Goal: Information Seeking & Learning: Learn about a topic

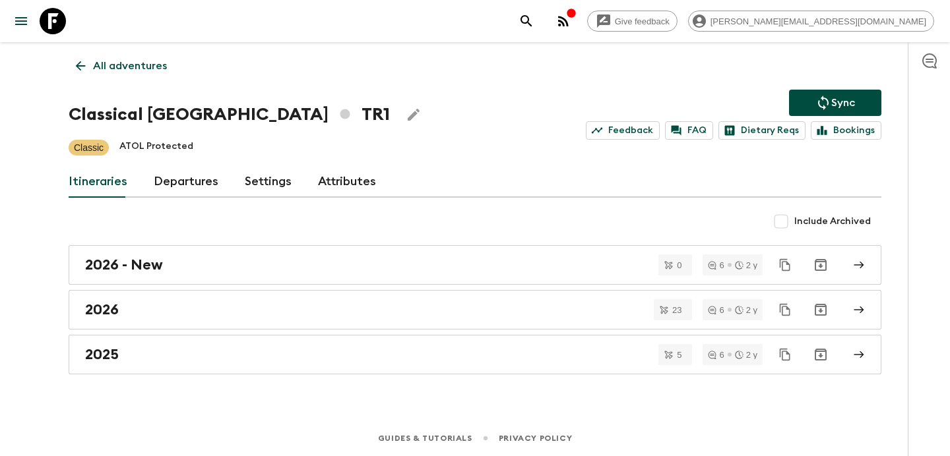
click at [576, 24] on button "button" at bounding box center [563, 21] width 26 height 26
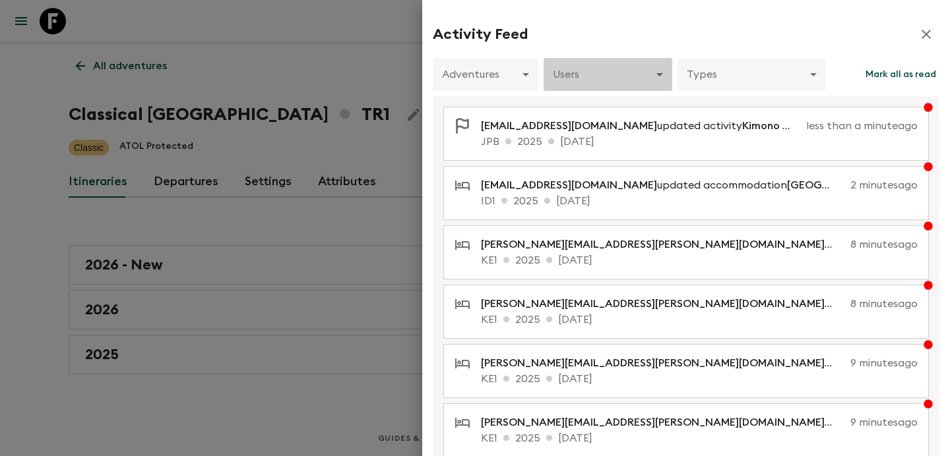
click at [655, 77] on body "Give feedback [PERSON_NAME][EMAIL_ADDRESS][DOMAIN_NAME] All adventures Classica…" at bounding box center [475, 228] width 950 height 456
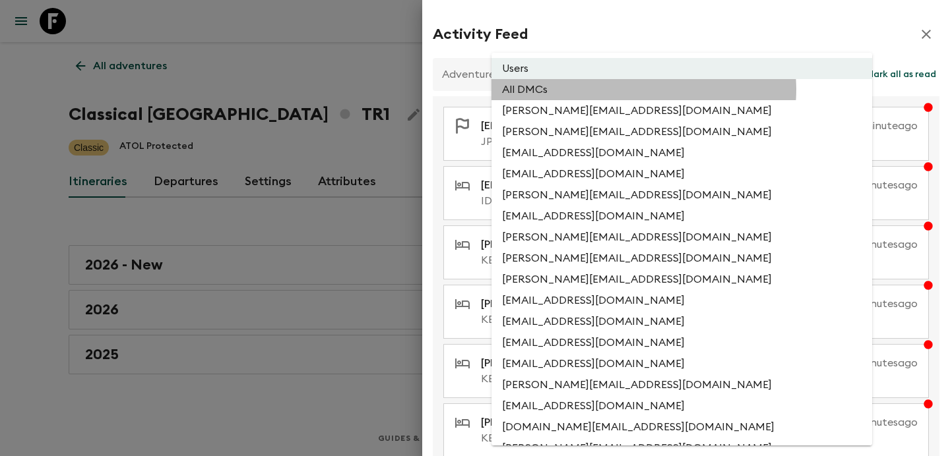
click at [643, 90] on li "All DMCs" at bounding box center [681, 89] width 381 height 21
type input "EXTERNAL_ONLY"
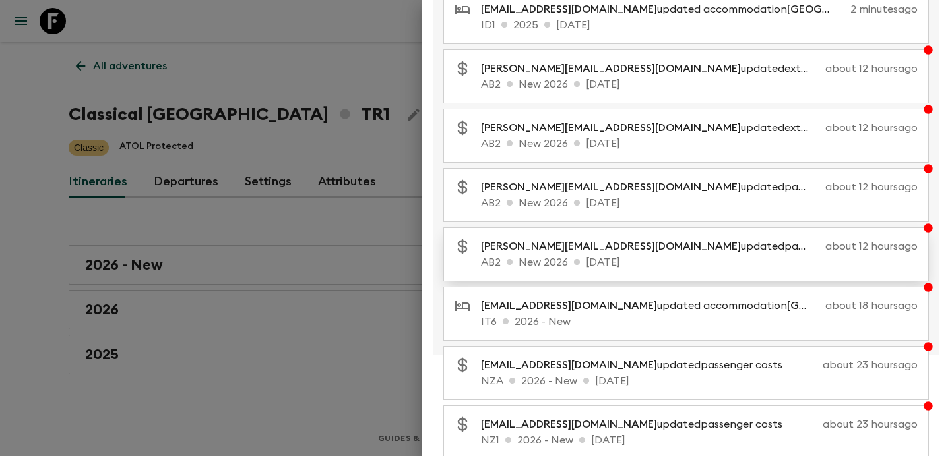
scroll to position [173, 0]
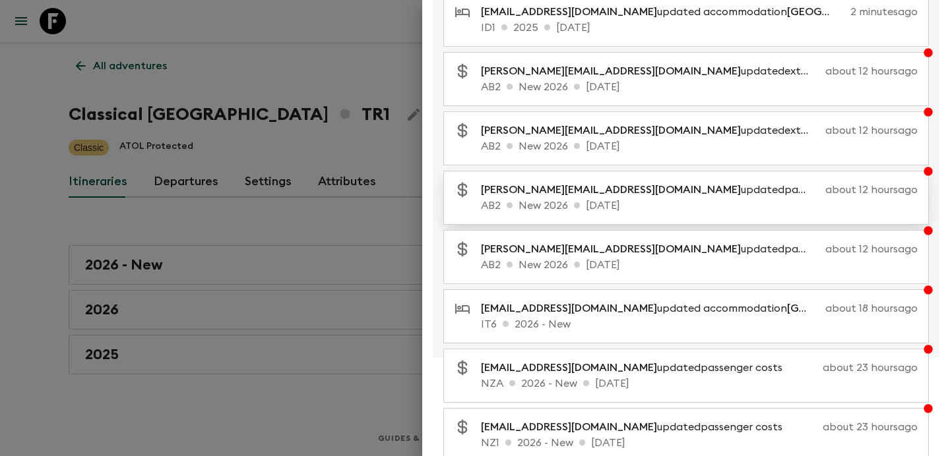
click at [665, 200] on p "AB2 New 2026 [DATE]" at bounding box center [699, 206] width 437 height 16
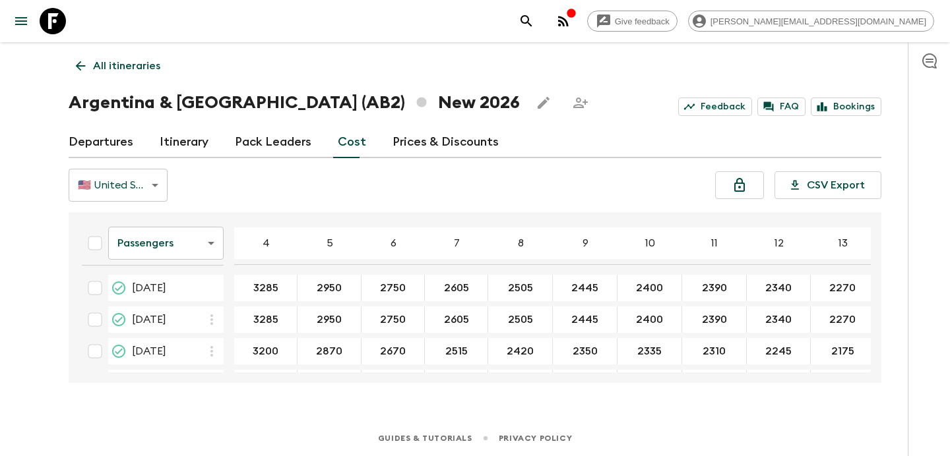
click at [568, 20] on icon "button" at bounding box center [563, 21] width 11 height 11
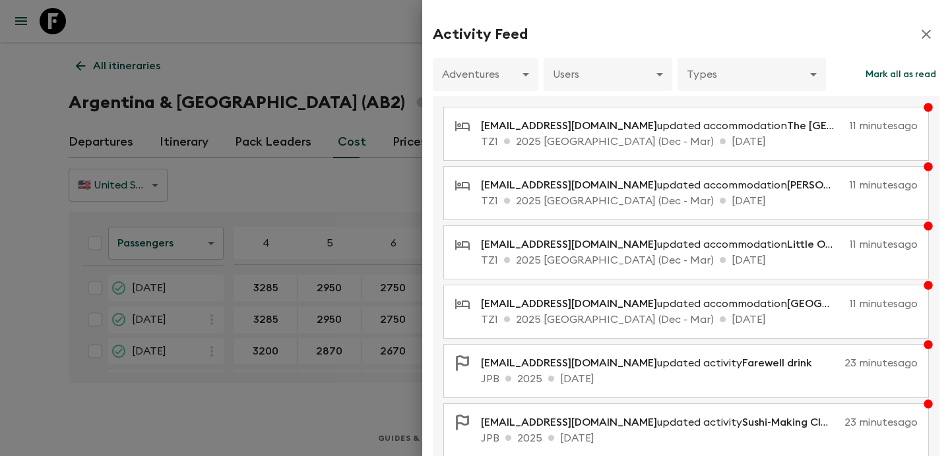
click at [345, 59] on div at bounding box center [475, 228] width 950 height 456
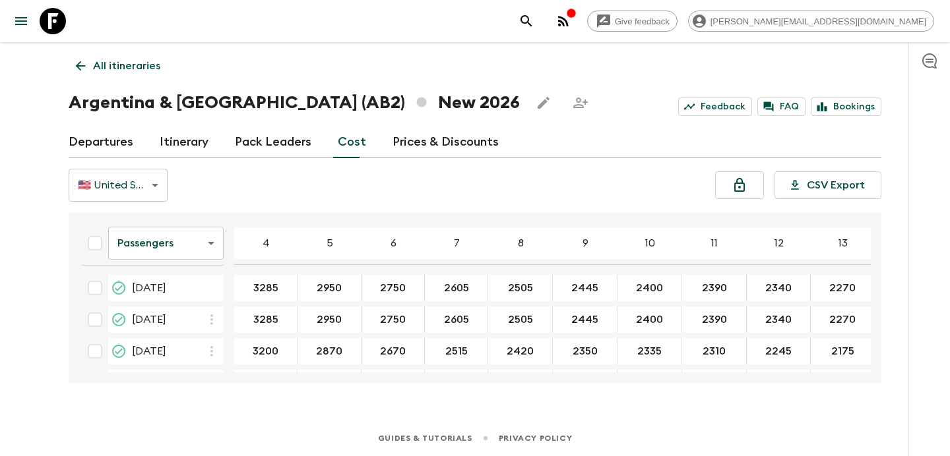
click at [576, 16] on icon "button" at bounding box center [571, 13] width 11 height 11
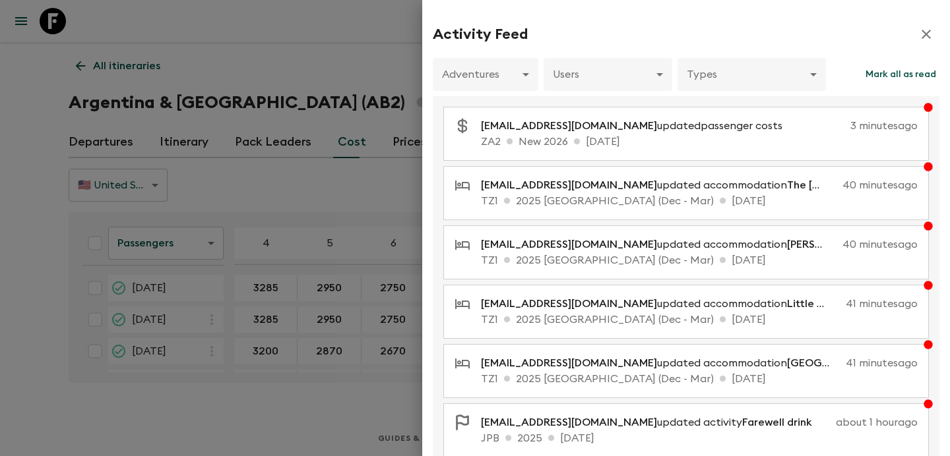
click at [350, 47] on div at bounding box center [475, 228] width 950 height 456
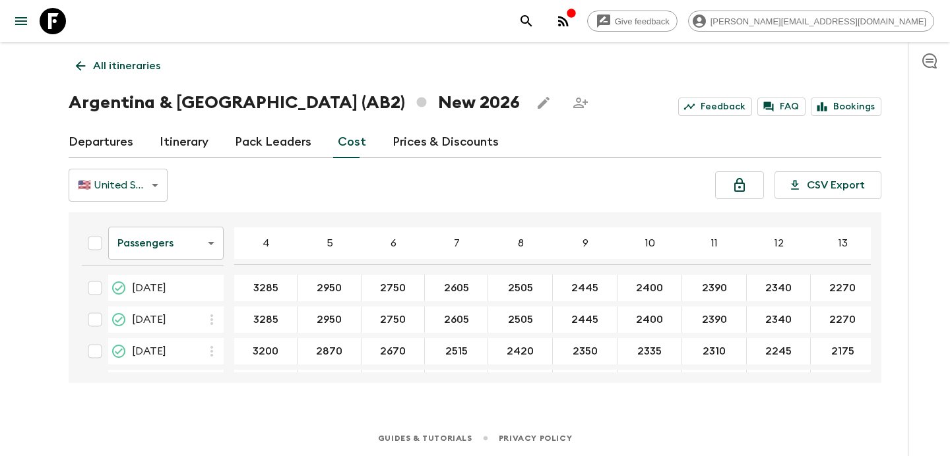
click at [571, 25] on icon "button" at bounding box center [563, 21] width 16 height 16
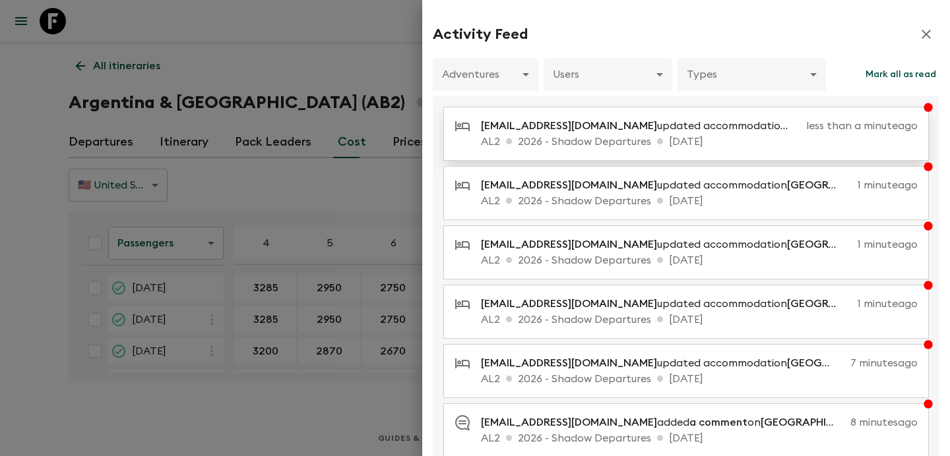
click at [646, 138] on p "AL2 2026 - Shadow Departures [DATE]" at bounding box center [699, 142] width 437 height 16
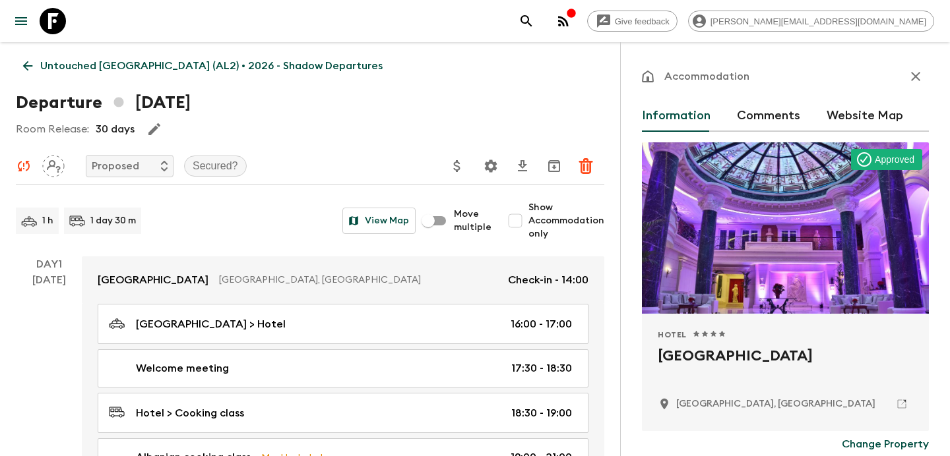
click at [914, 78] on icon "button" at bounding box center [915, 77] width 16 height 16
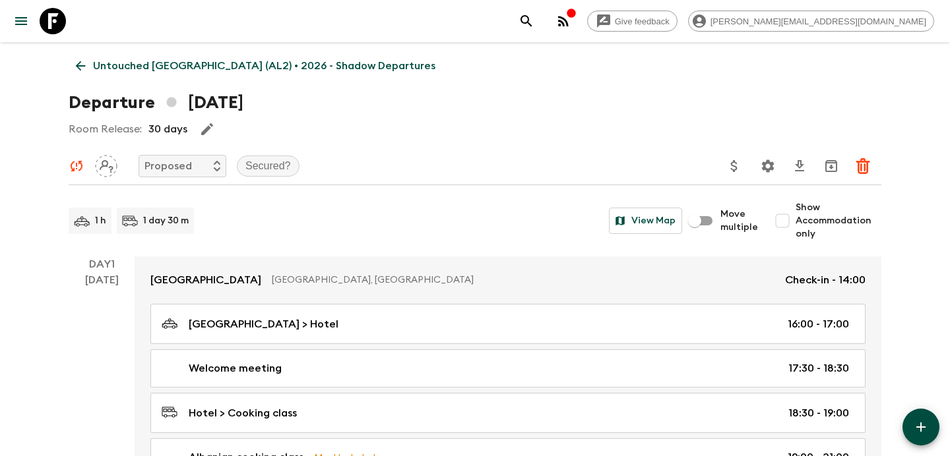
click at [138, 58] on p "Untouched [GEOGRAPHIC_DATA] (AL2) • 2026 - Shadow Departures" at bounding box center [264, 66] width 342 height 16
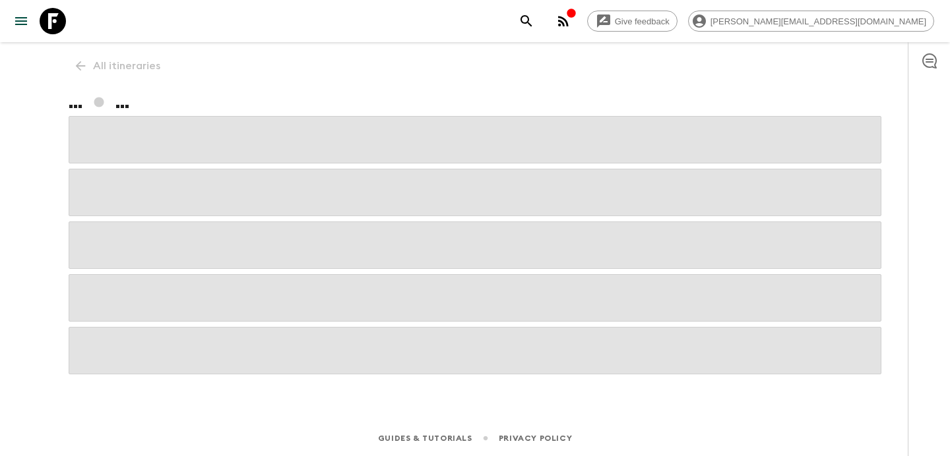
click at [926, 59] on icon "button" at bounding box center [929, 60] width 15 height 15
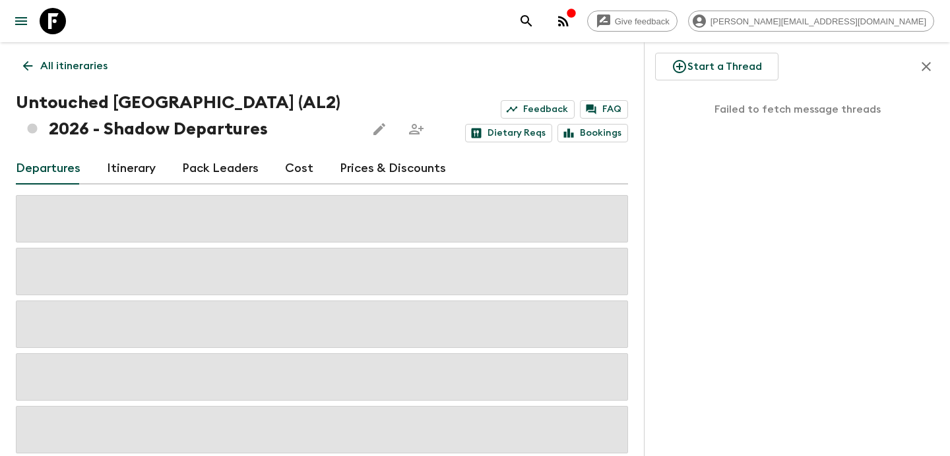
click at [926, 59] on icon "button" at bounding box center [926, 67] width 16 height 16
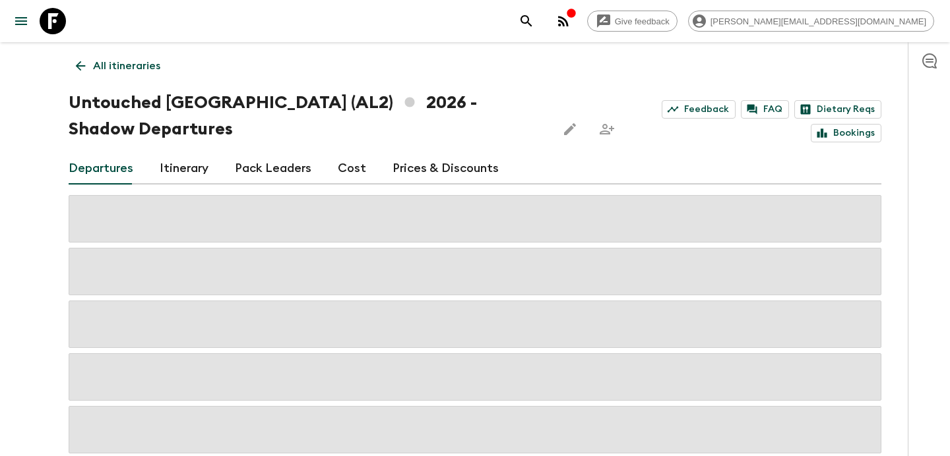
click at [568, 24] on icon "button" at bounding box center [563, 21] width 11 height 11
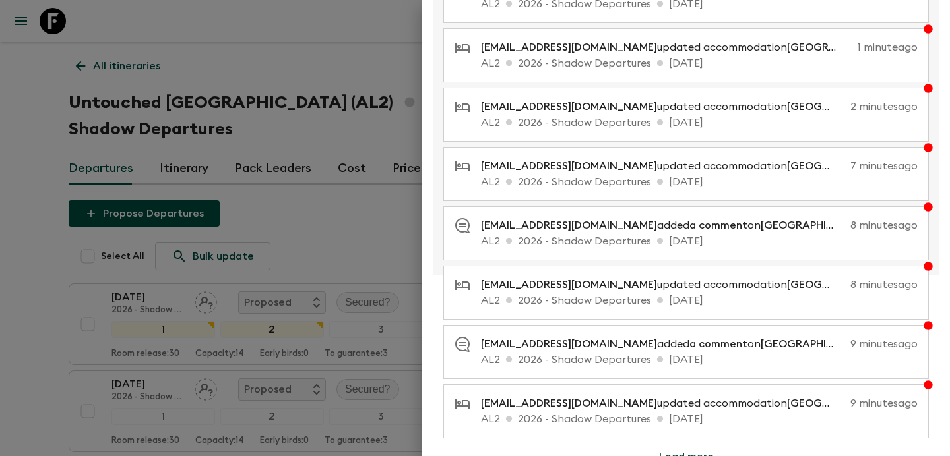
scroll to position [255, 0]
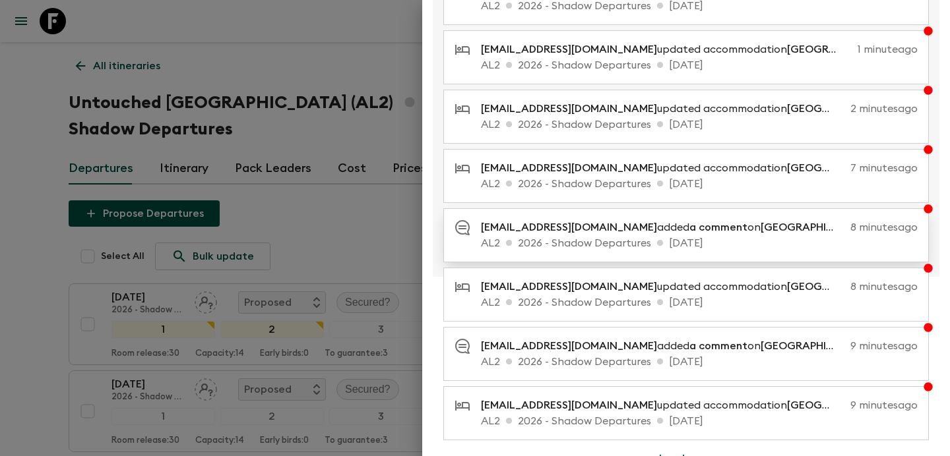
click at [760, 231] on span "[GEOGRAPHIC_DATA]" at bounding box center [815, 227] width 111 height 11
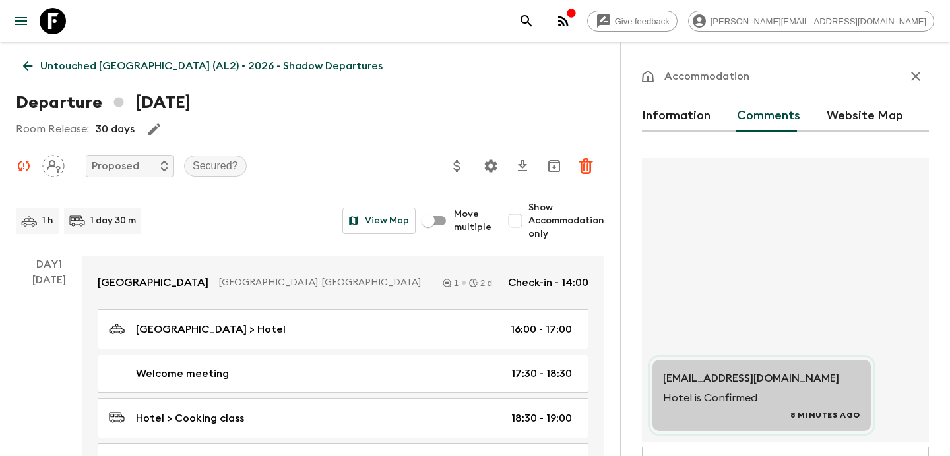
click at [917, 75] on icon "button" at bounding box center [915, 76] width 9 height 9
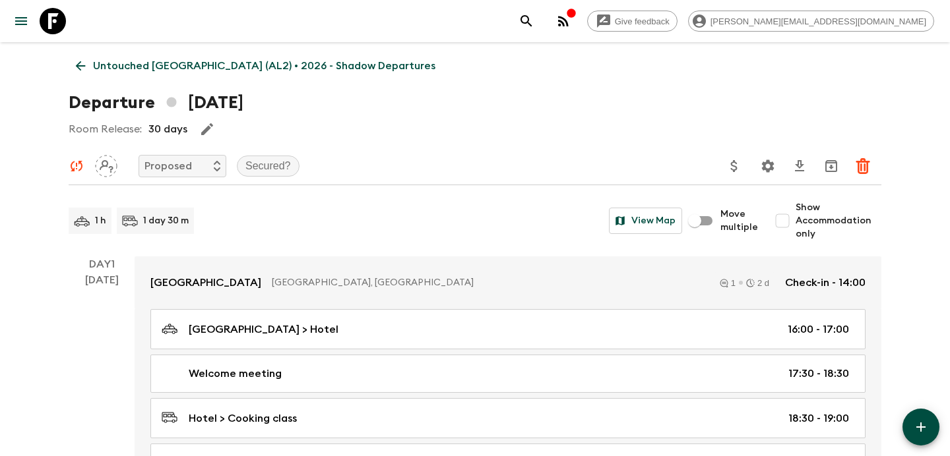
click at [152, 66] on p "Untouched [GEOGRAPHIC_DATA] (AL2) • 2026 - Shadow Departures" at bounding box center [264, 66] width 342 height 16
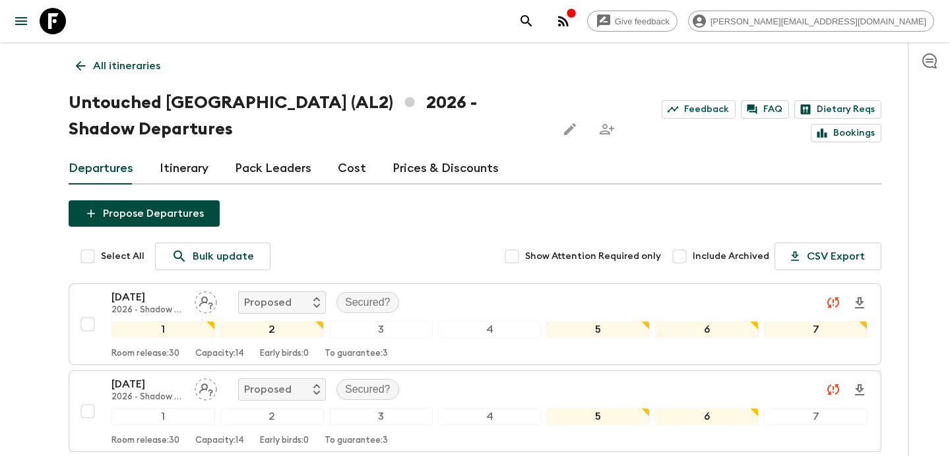
click at [571, 22] on icon "button" at bounding box center [563, 21] width 16 height 16
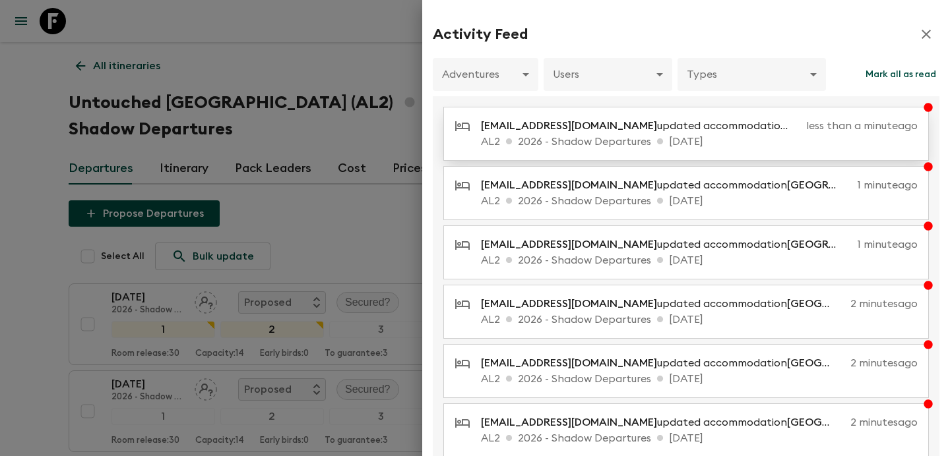
click at [661, 131] on p "[EMAIL_ADDRESS][DOMAIN_NAME] updated accommodation [GEOGRAPHIC_DATA]" at bounding box center [641, 126] width 320 height 16
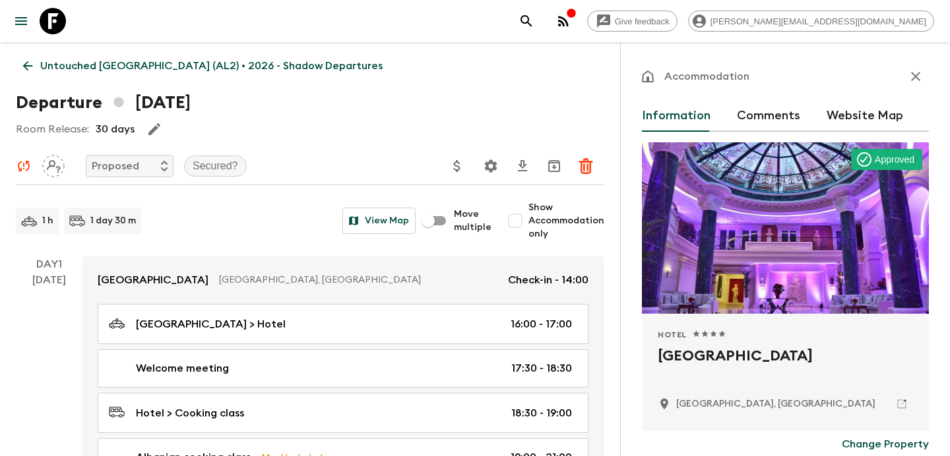
click at [914, 76] on icon "button" at bounding box center [915, 77] width 16 height 16
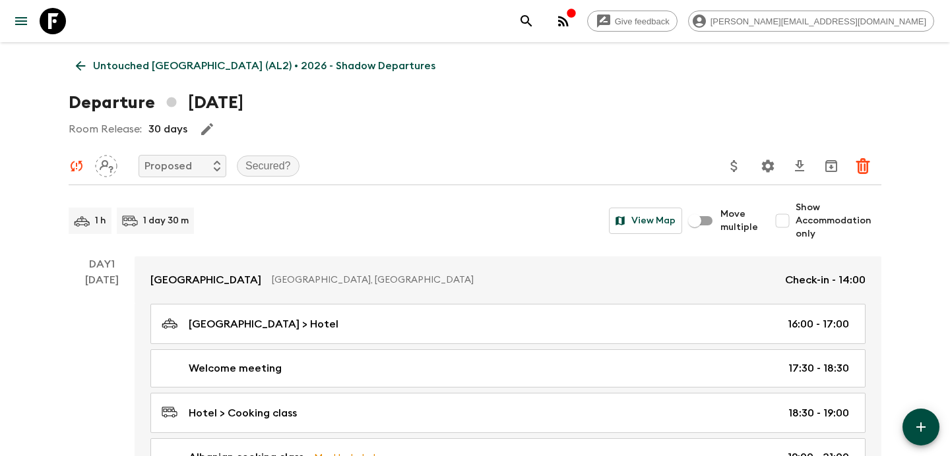
click at [303, 60] on p "Untouched [GEOGRAPHIC_DATA] (AL2) • 2026 - Shadow Departures" at bounding box center [264, 66] width 342 height 16
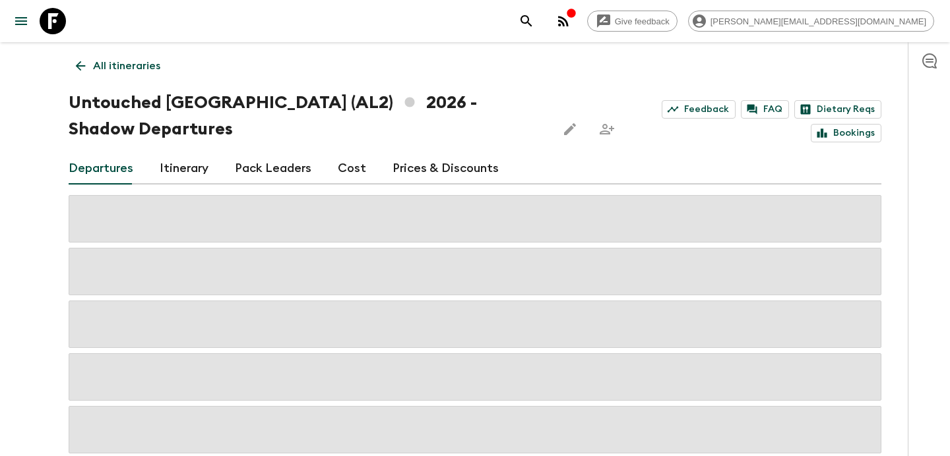
click at [571, 20] on icon "button" at bounding box center [563, 21] width 16 height 16
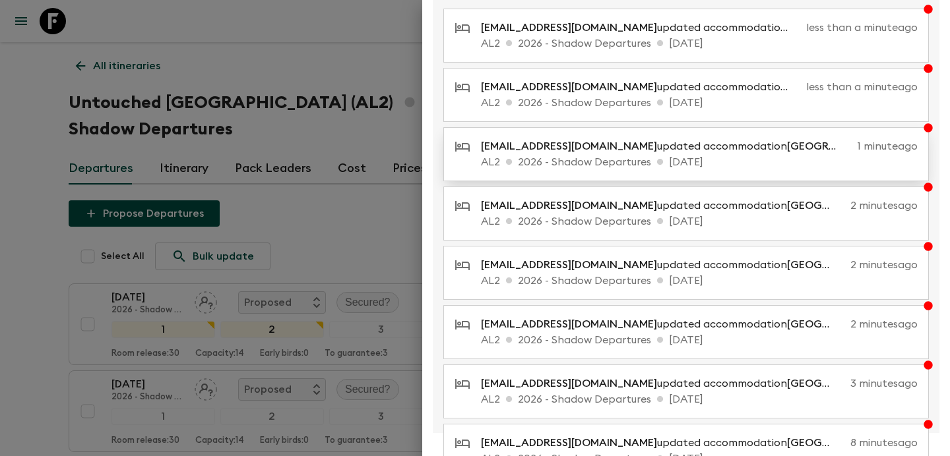
scroll to position [270, 0]
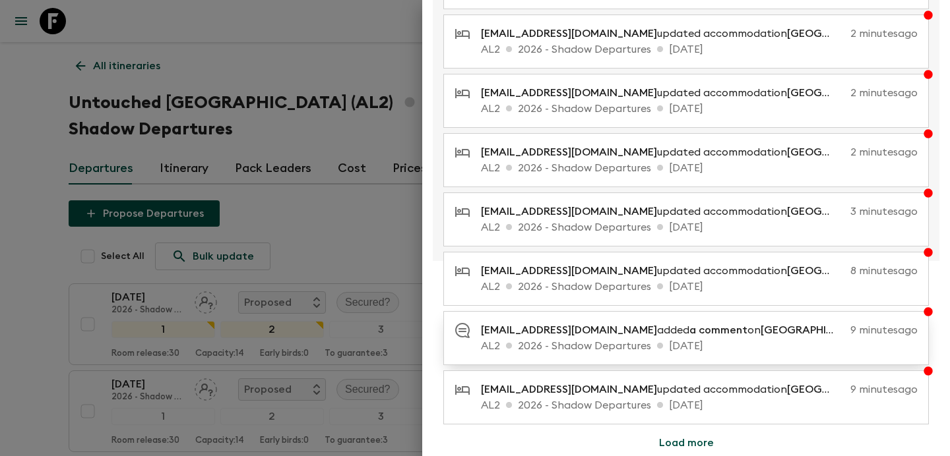
click at [610, 326] on p "[EMAIL_ADDRESS][DOMAIN_NAME] added a comment on [GEOGRAPHIC_DATA]" at bounding box center [663, 330] width 364 height 16
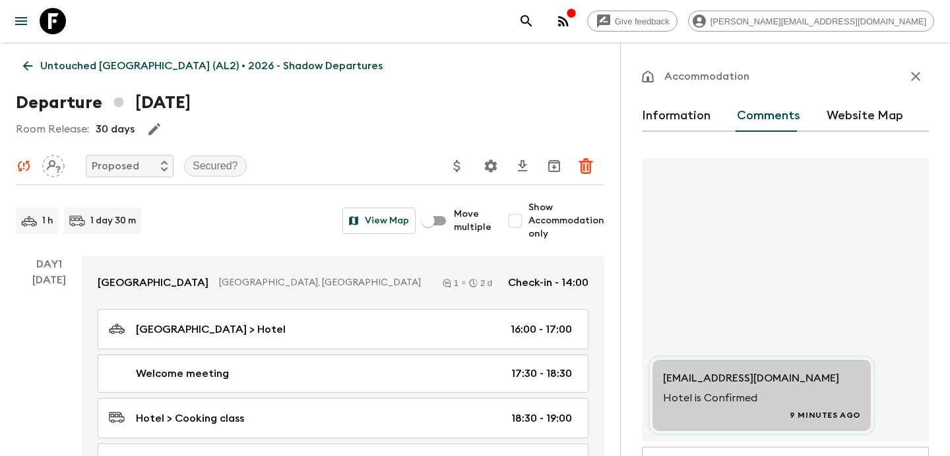
click at [905, 77] on button "button" at bounding box center [915, 76] width 26 height 26
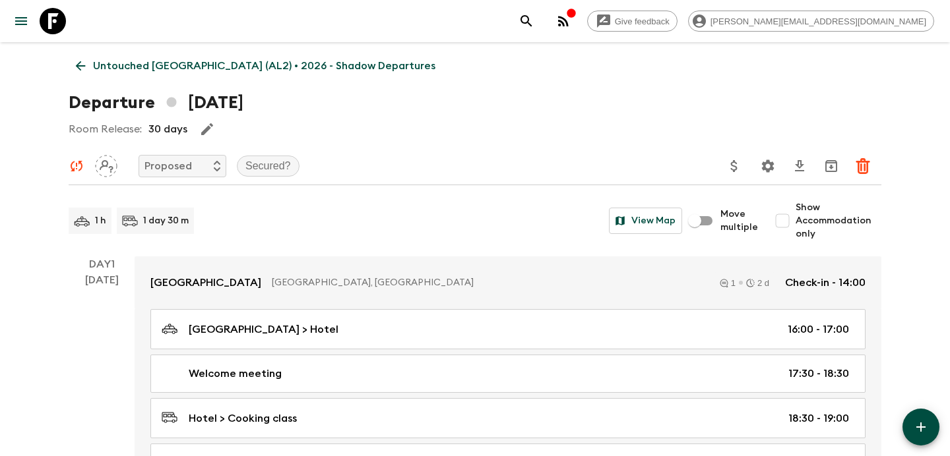
click at [297, 57] on link "Untouched [GEOGRAPHIC_DATA] (AL2) • 2026 - Shadow Departures" at bounding box center [256, 66] width 374 height 26
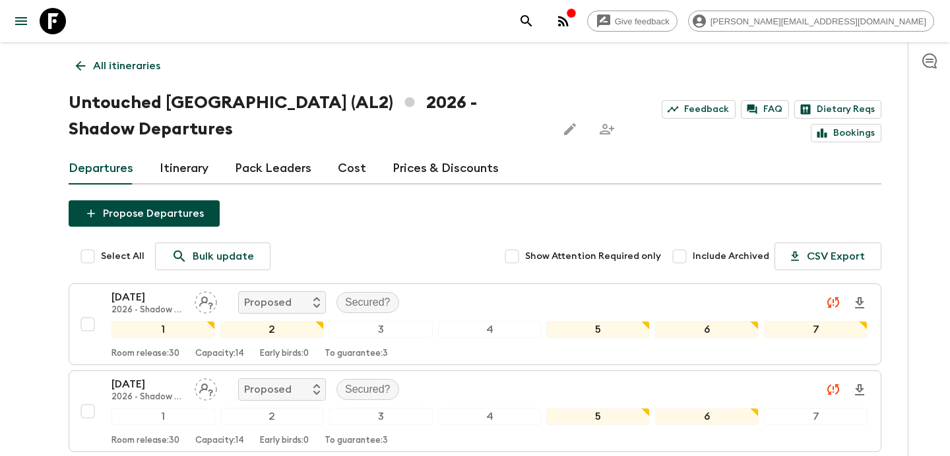
click at [571, 20] on icon "button" at bounding box center [563, 21] width 16 height 16
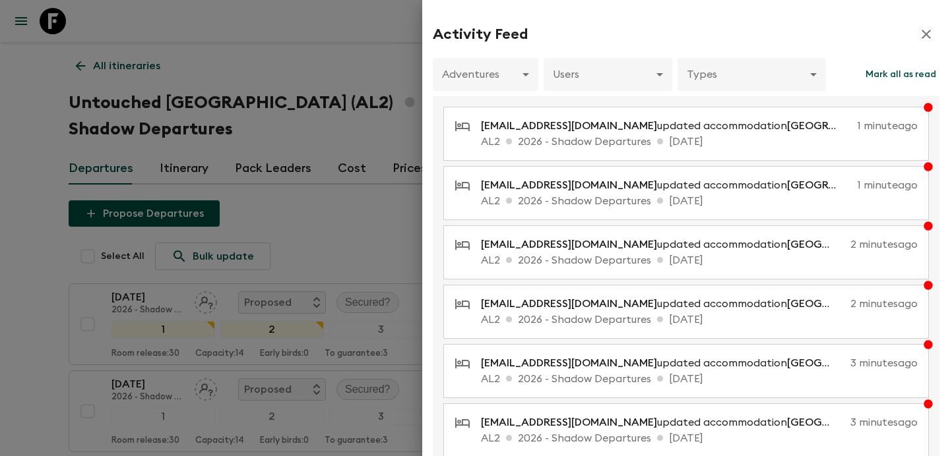
click at [164, 125] on div at bounding box center [475, 228] width 950 height 456
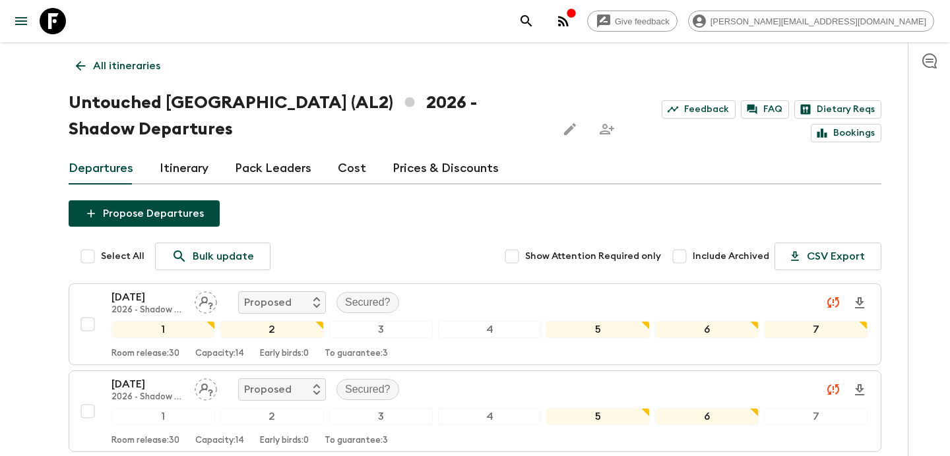
click at [355, 171] on link "Cost" at bounding box center [352, 169] width 28 height 32
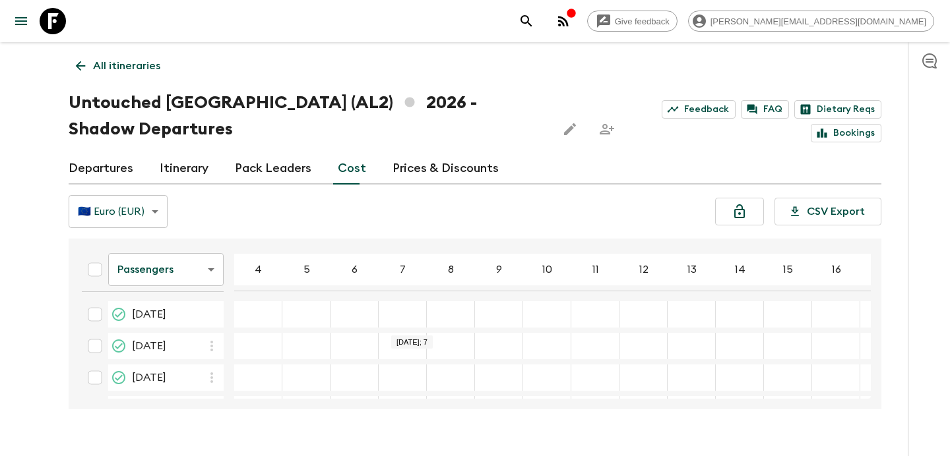
scroll to position [66, 0]
click at [571, 22] on icon "button" at bounding box center [563, 21] width 16 height 16
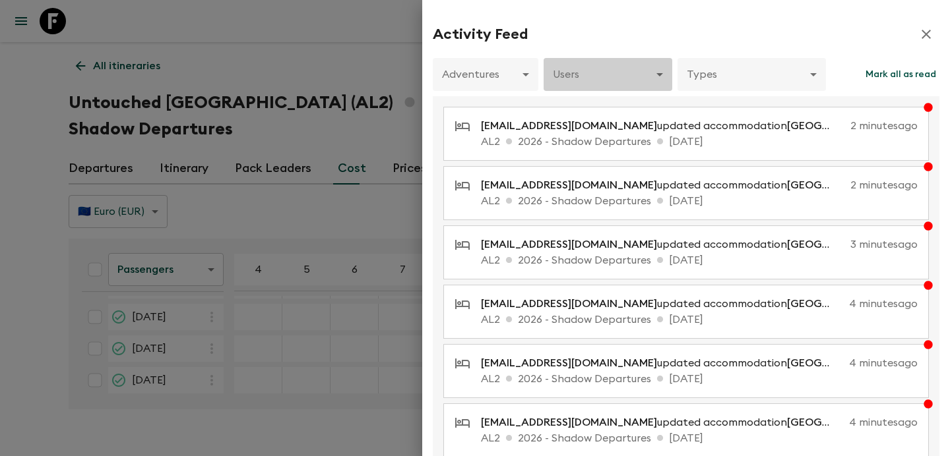
click at [625, 69] on body "Give feedback [PERSON_NAME][EMAIL_ADDRESS][DOMAIN_NAME] All itineraries Untouch…" at bounding box center [475, 241] width 950 height 482
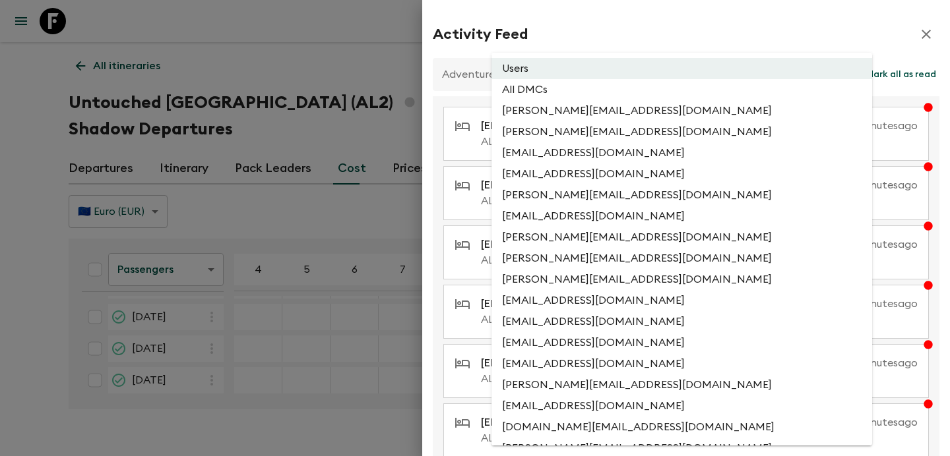
click at [465, 67] on div at bounding box center [475, 228] width 950 height 456
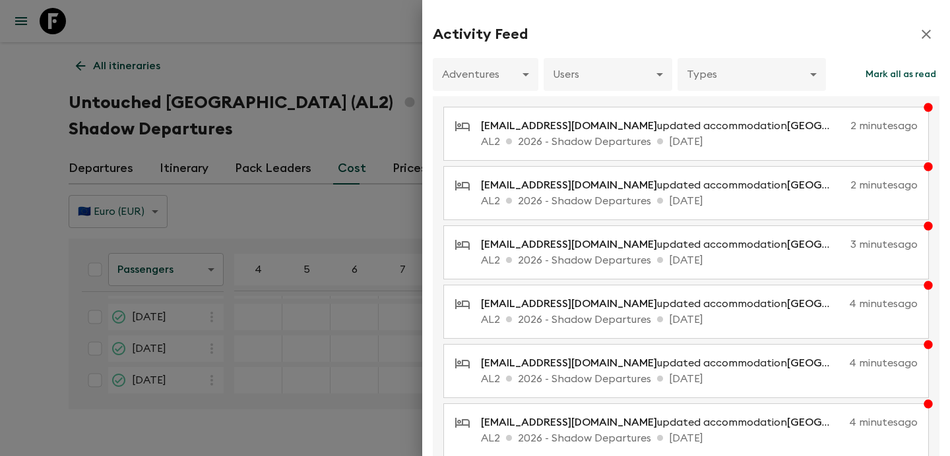
click at [485, 77] on body "Give feedback [PERSON_NAME][EMAIL_ADDRESS][DOMAIN_NAME] All itineraries Untouch…" at bounding box center [475, 241] width 950 height 482
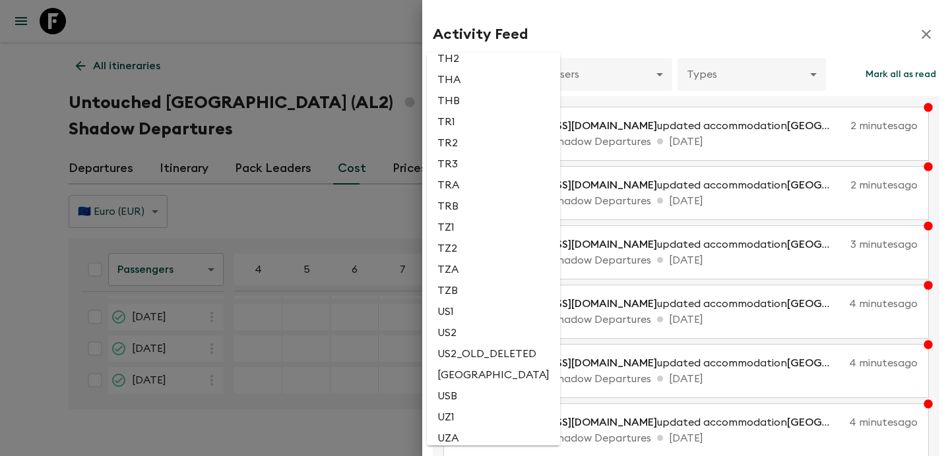
scroll to position [3028, 0]
click at [475, 322] on li "US1" at bounding box center [493, 311] width 133 height 21
type input "d748e324-aac8-4543-a676-e8542b269f0a"
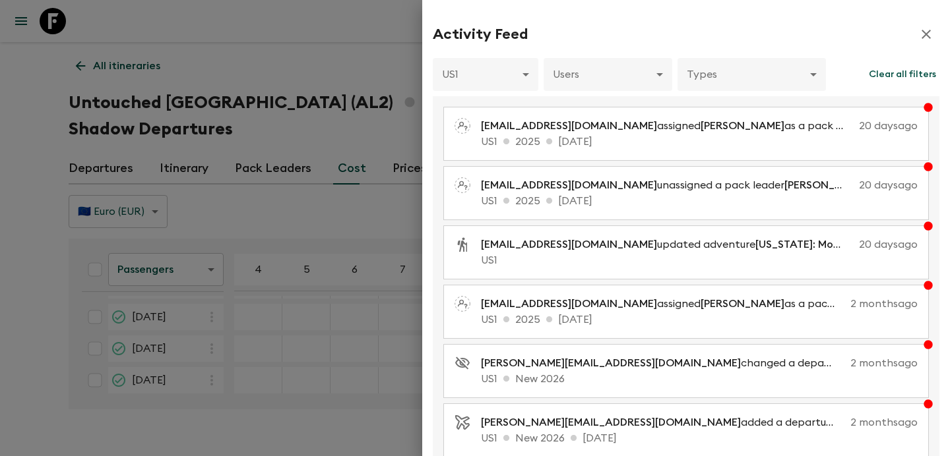
click at [373, 384] on div at bounding box center [475, 228] width 950 height 456
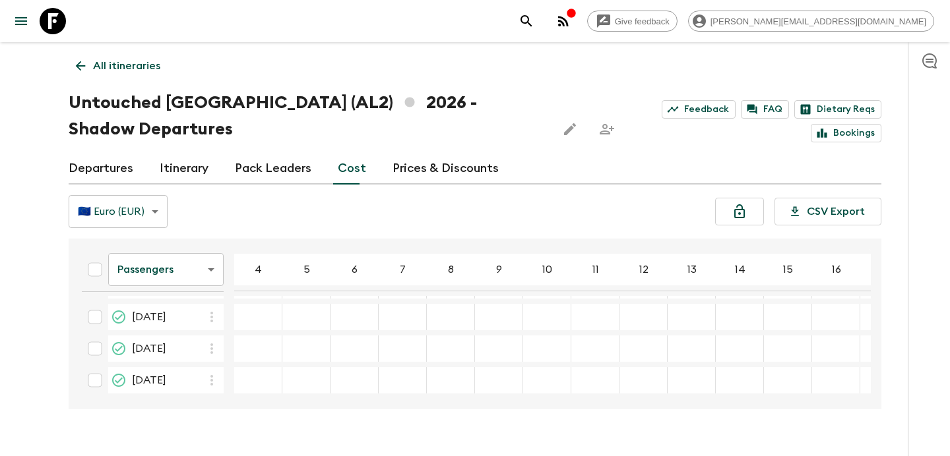
click at [571, 18] on icon "button" at bounding box center [563, 21] width 16 height 16
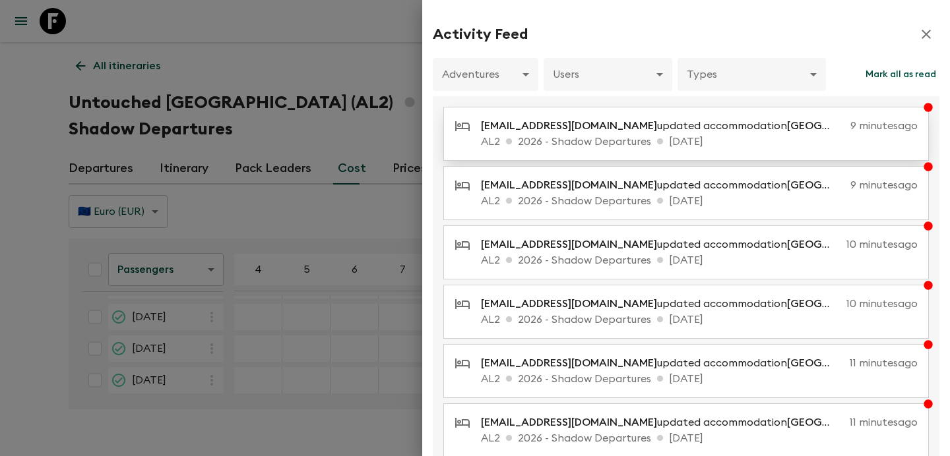
click at [628, 136] on p "AL2 2026 - Shadow Departures [DATE]" at bounding box center [699, 142] width 437 height 16
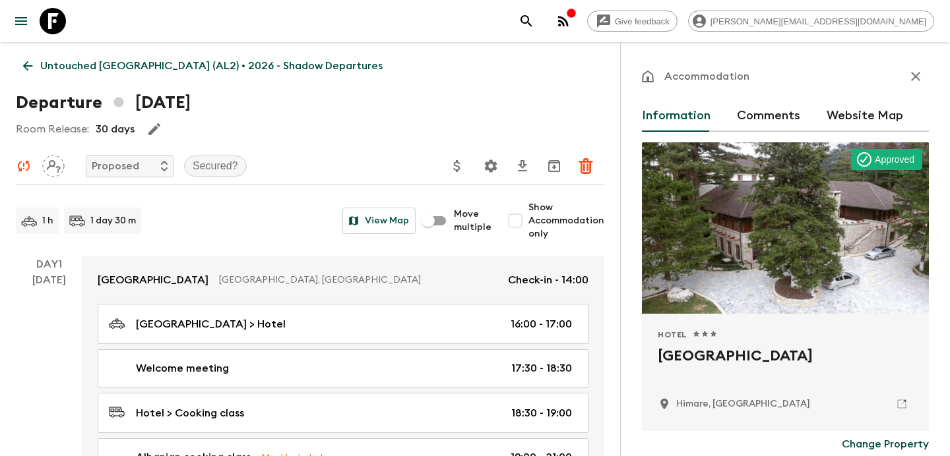
click at [909, 73] on icon "button" at bounding box center [915, 77] width 16 height 16
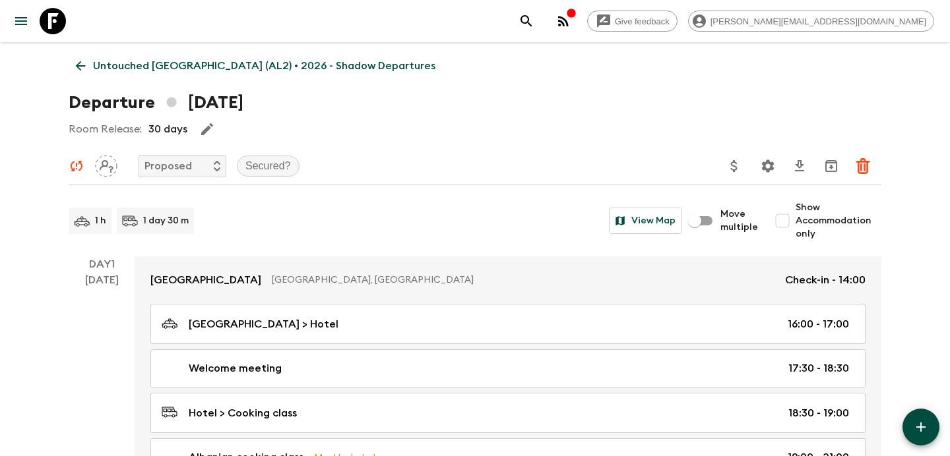
click at [123, 67] on p "Untouched [GEOGRAPHIC_DATA] (AL2) • 2026 - Shadow Departures" at bounding box center [264, 66] width 342 height 16
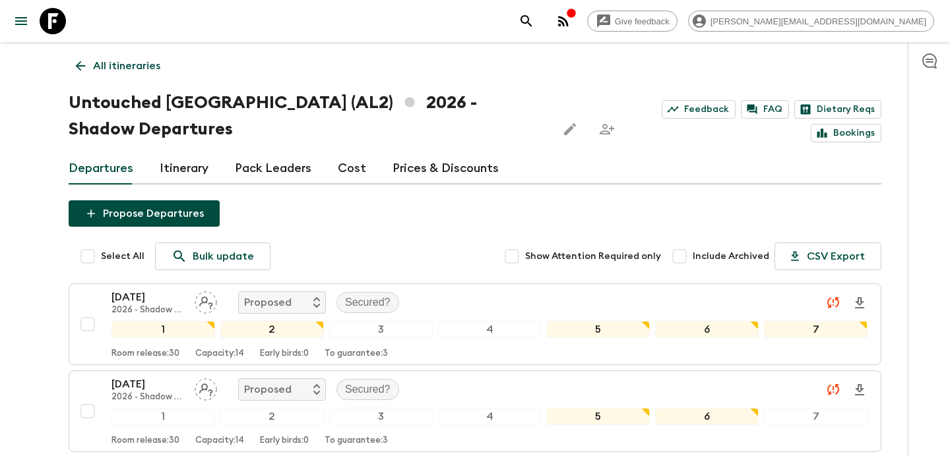
click at [139, 73] on p "All itineraries" at bounding box center [126, 66] width 67 height 16
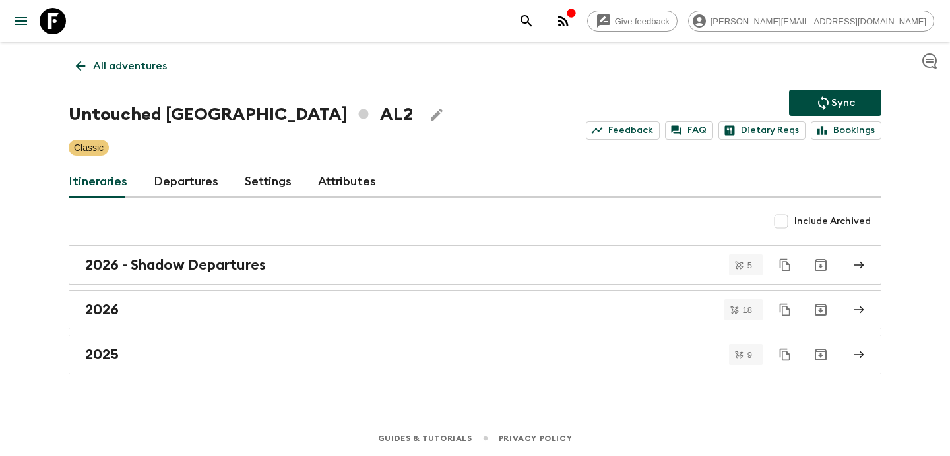
click at [139, 73] on p "All adventures" at bounding box center [130, 66] width 74 height 16
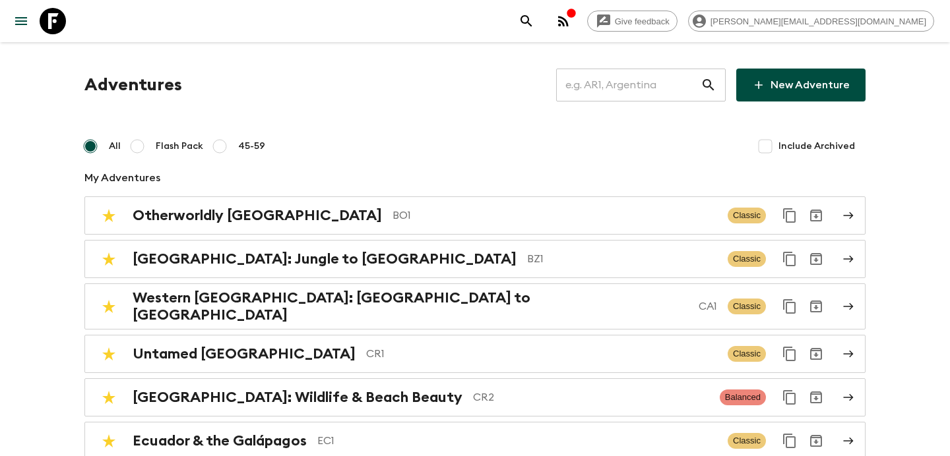
click at [668, 88] on input "text" at bounding box center [628, 85] width 144 height 37
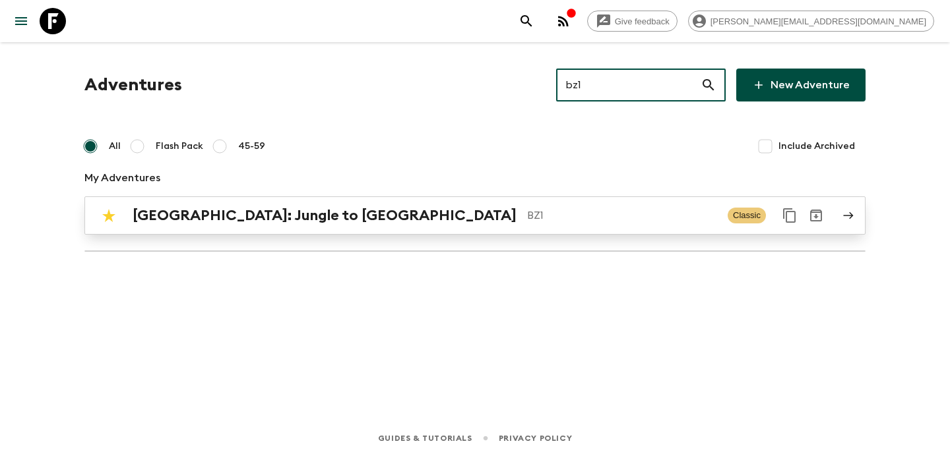
type input "bz1"
click at [257, 212] on h2 "[GEOGRAPHIC_DATA]: Jungle to [GEOGRAPHIC_DATA]" at bounding box center [325, 215] width 384 height 17
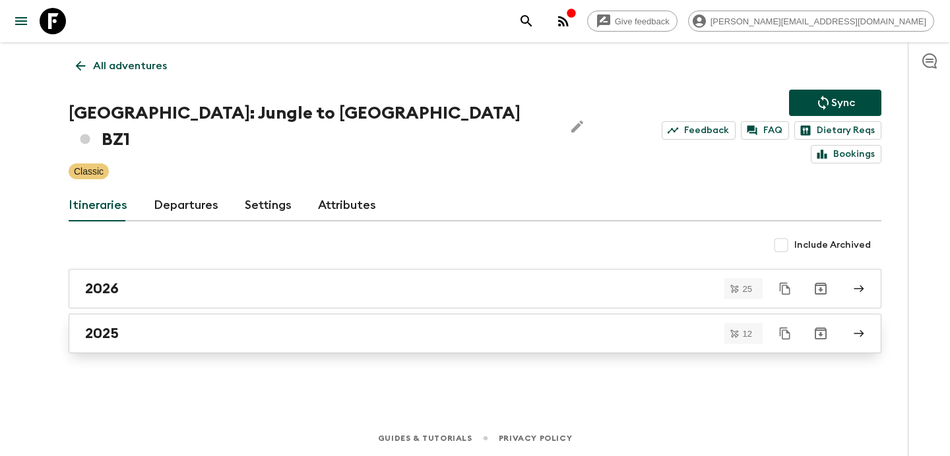
click at [193, 325] on div "2025" at bounding box center [462, 333] width 754 height 17
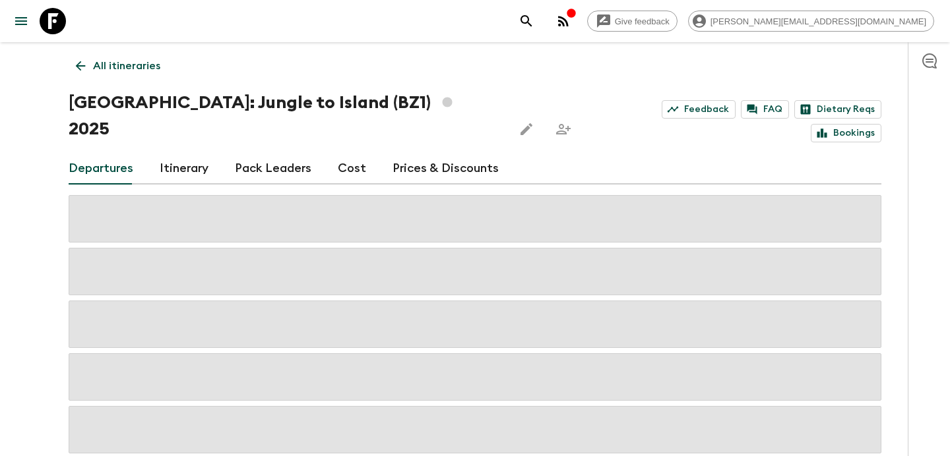
click at [189, 153] on link "Itinerary" at bounding box center [184, 169] width 49 height 32
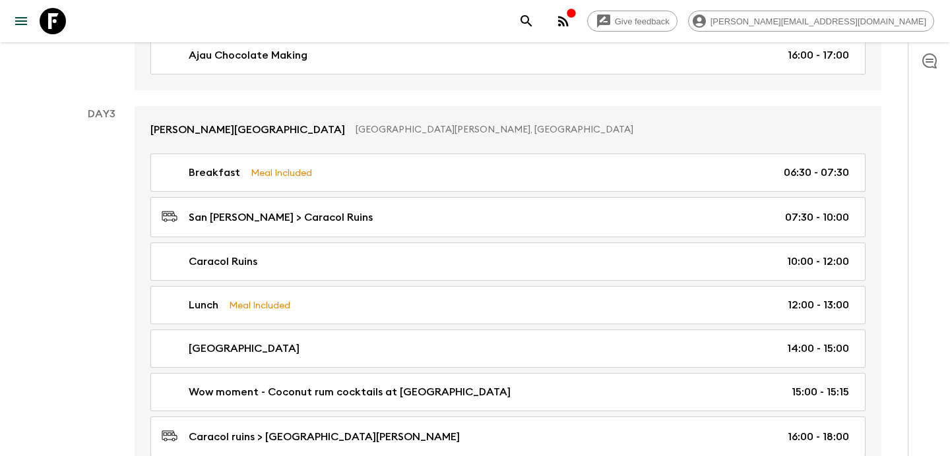
scroll to position [544, 0]
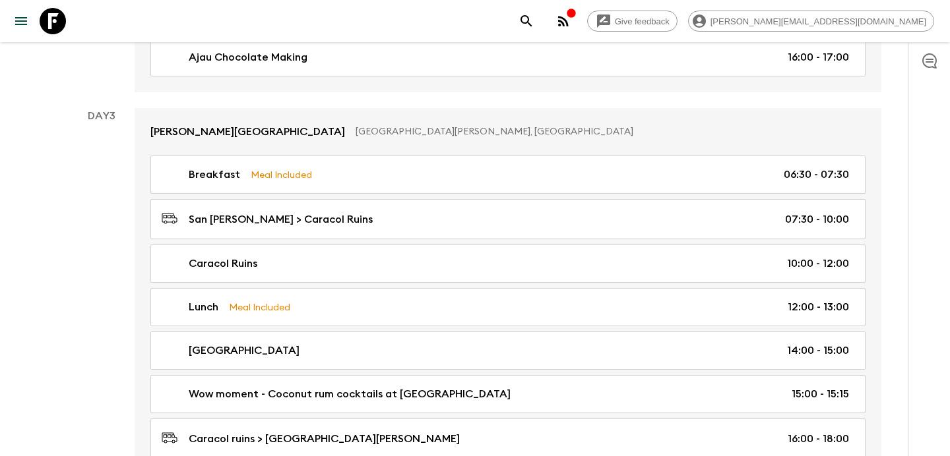
click at [568, 22] on icon "button" at bounding box center [563, 21] width 11 height 11
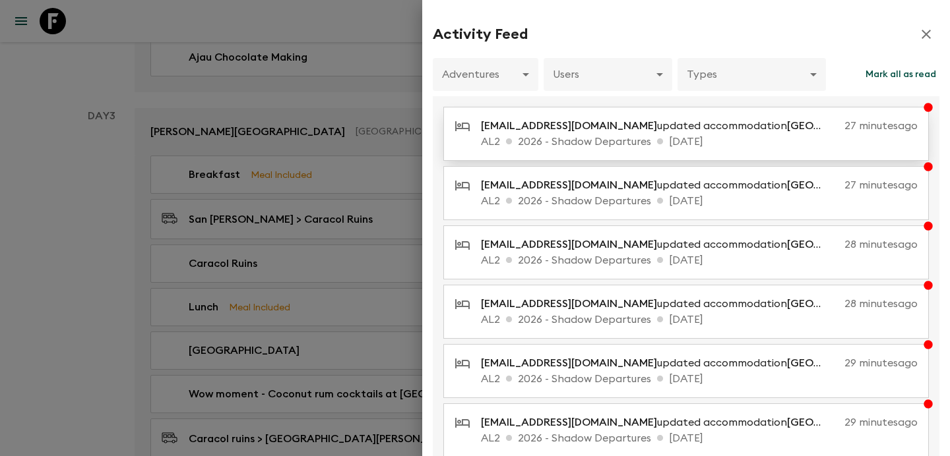
click at [607, 138] on p "AL2 2026 - Shadow Departures [DATE]" at bounding box center [699, 142] width 437 height 16
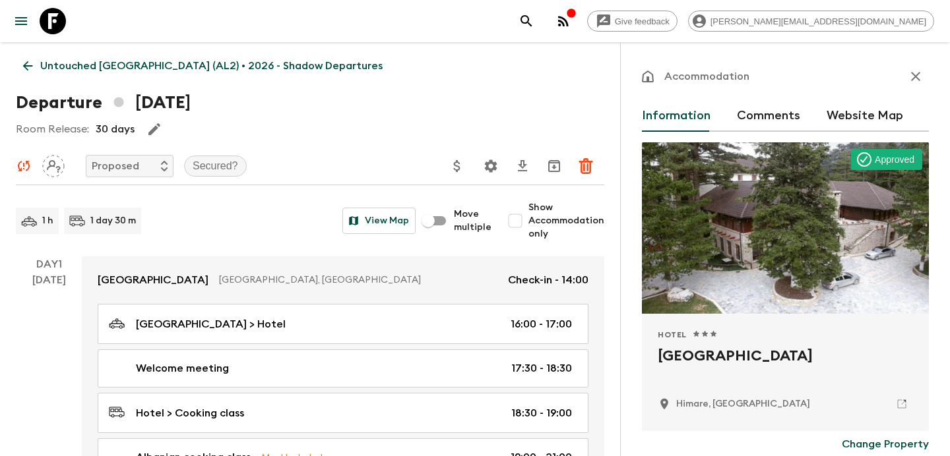
click at [925, 77] on button "button" at bounding box center [915, 76] width 26 height 26
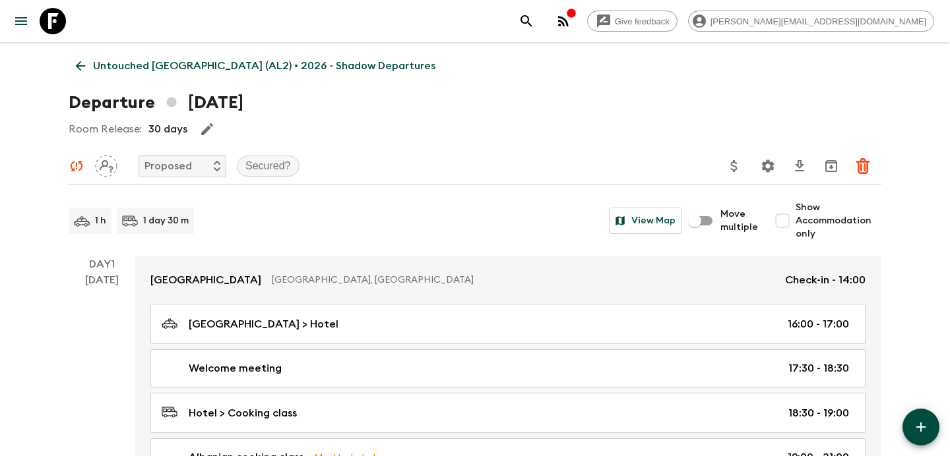
click at [162, 69] on p "Untouched [GEOGRAPHIC_DATA] (AL2) • 2026 - Shadow Departures" at bounding box center [264, 66] width 342 height 16
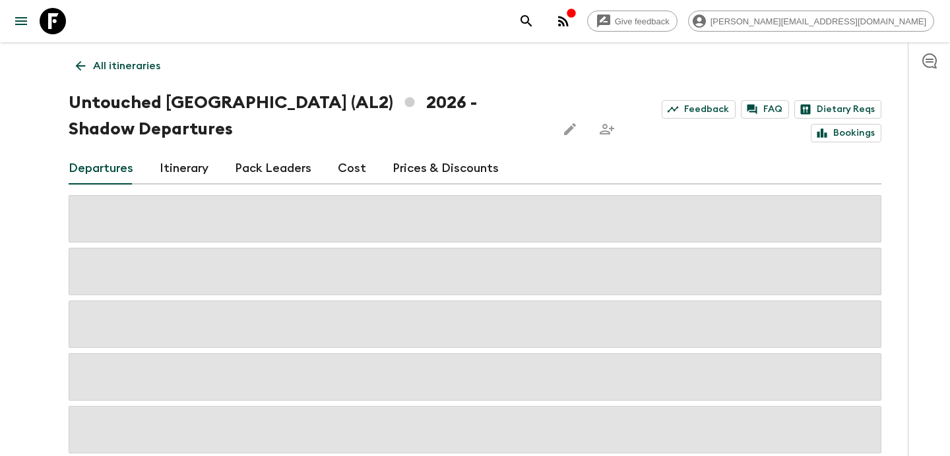
click at [162, 69] on link "All itineraries" at bounding box center [118, 66] width 99 height 26
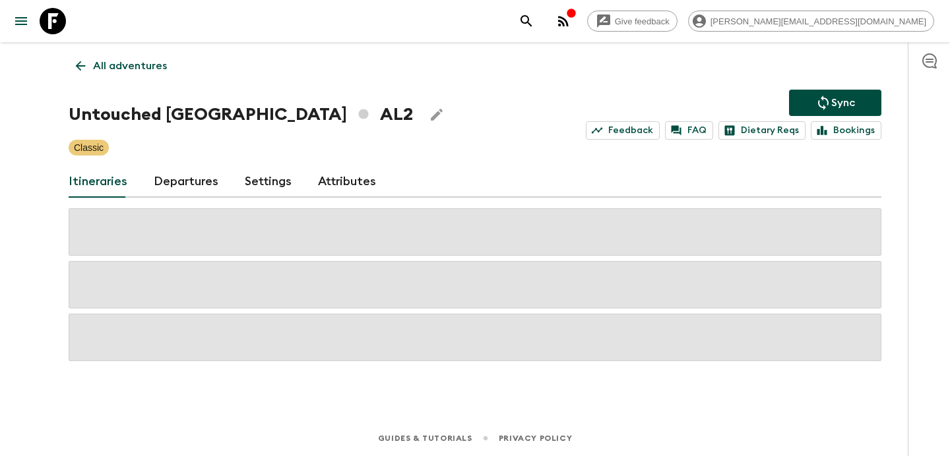
click at [148, 75] on link "All adventures" at bounding box center [122, 66] width 106 height 26
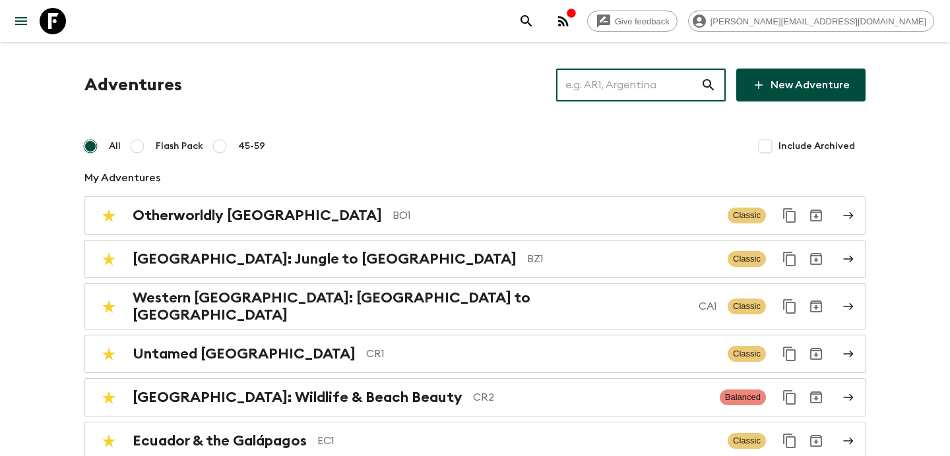
click at [597, 84] on input "text" at bounding box center [628, 85] width 144 height 37
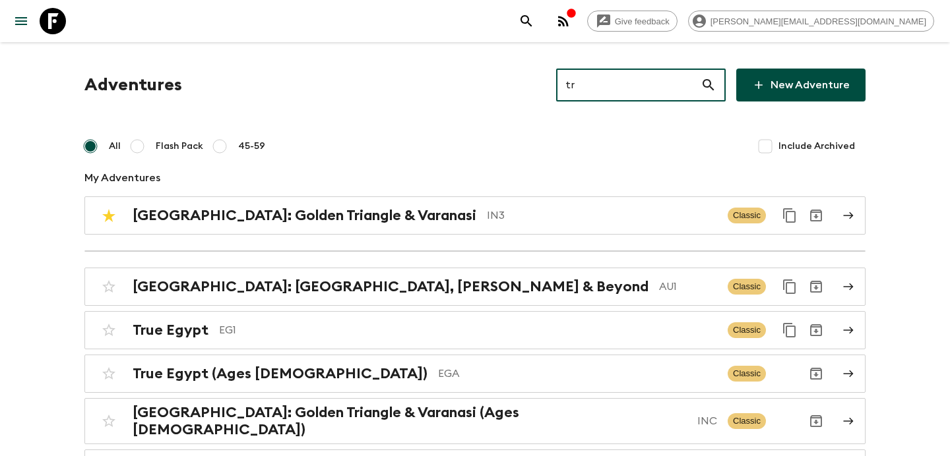
type input "tr1"
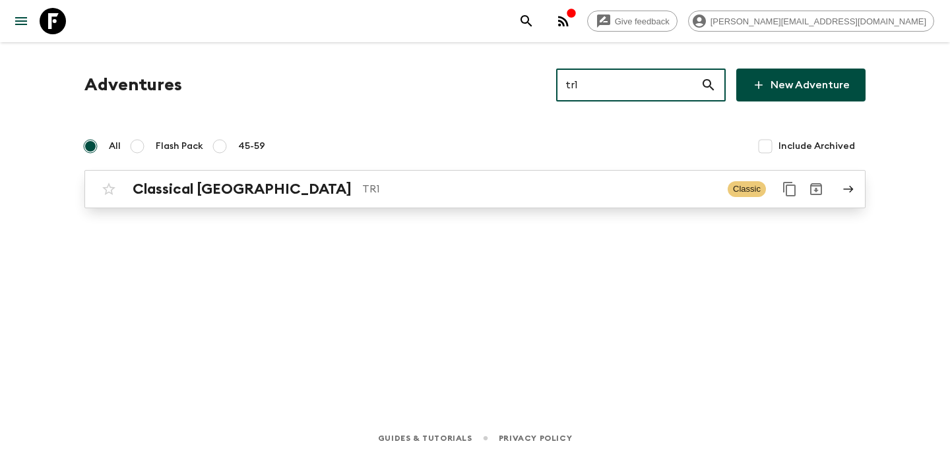
click at [537, 190] on p "TR1" at bounding box center [539, 189] width 355 height 16
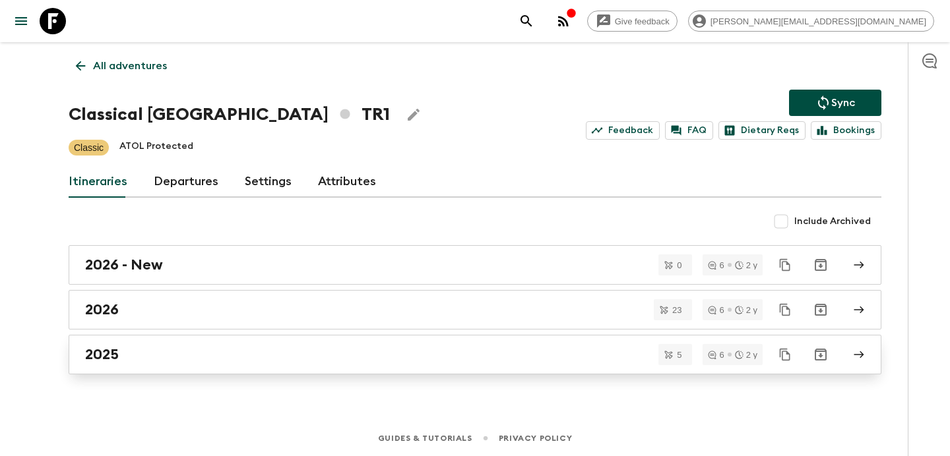
click at [508, 367] on link "2025" at bounding box center [475, 355] width 813 height 40
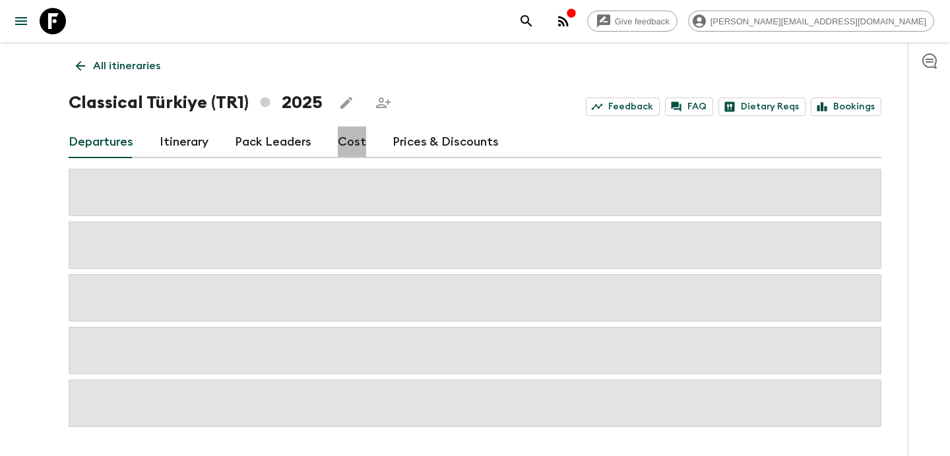
click at [359, 143] on link "Cost" at bounding box center [352, 143] width 28 height 32
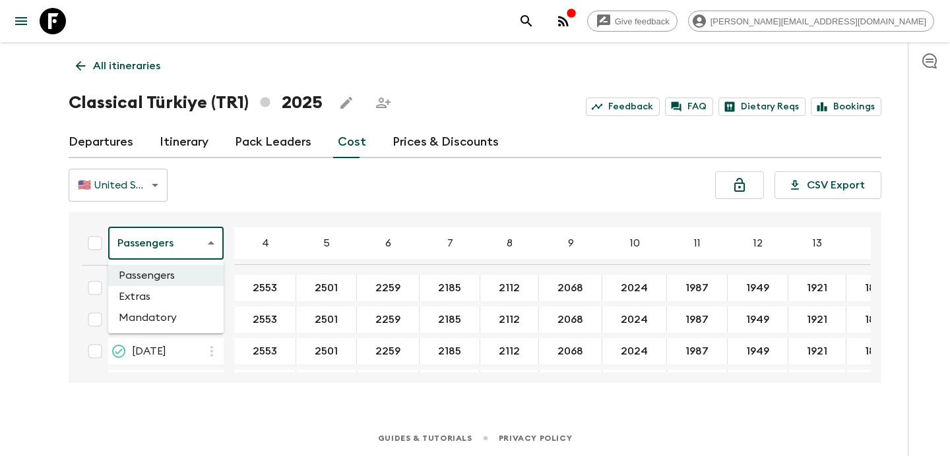
click at [204, 240] on body "Give feedback [PERSON_NAME][EMAIL_ADDRESS][DOMAIN_NAME] All itineraries Classic…" at bounding box center [475, 228] width 950 height 456
click at [189, 319] on li "Mandatory" at bounding box center [165, 317] width 115 height 21
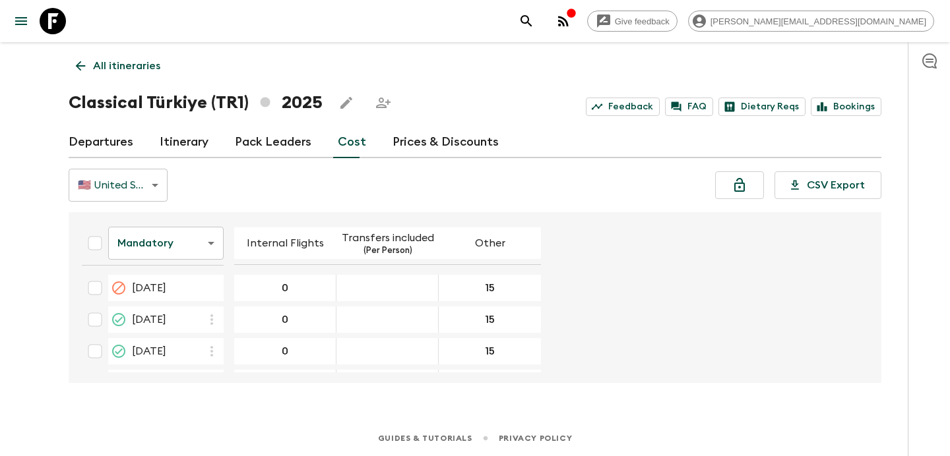
click at [568, 18] on icon "button" at bounding box center [563, 21] width 11 height 11
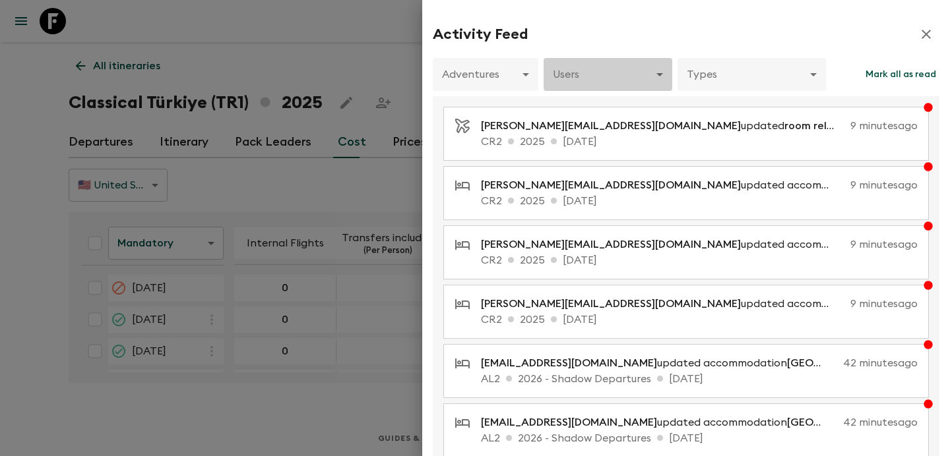
click at [603, 81] on body "Give feedback [PERSON_NAME][EMAIL_ADDRESS][DOMAIN_NAME] All itineraries Classic…" at bounding box center [475, 228] width 950 height 456
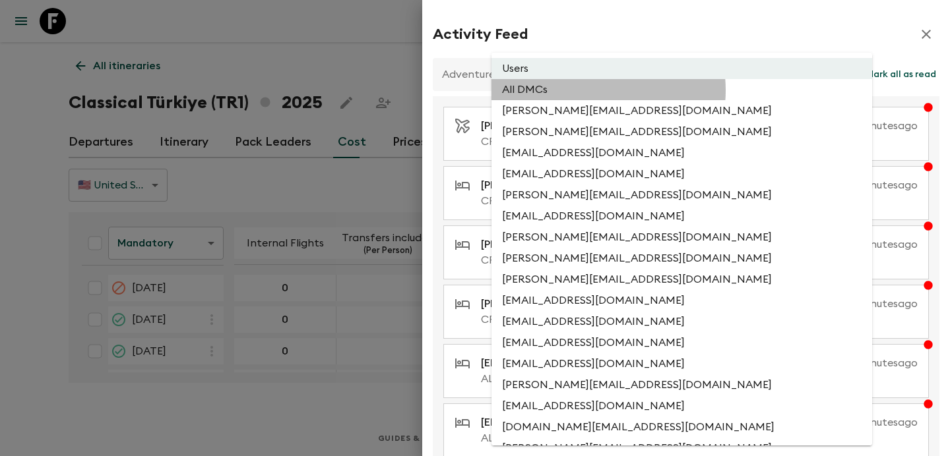
click at [596, 90] on li "All DMCs" at bounding box center [681, 89] width 381 height 21
type input "EXTERNAL_ONLY"
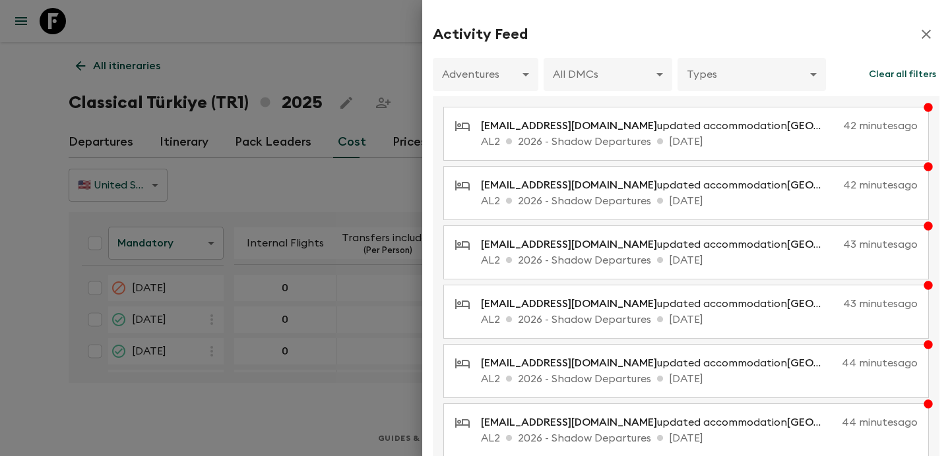
click at [383, 198] on div at bounding box center [475, 228] width 950 height 456
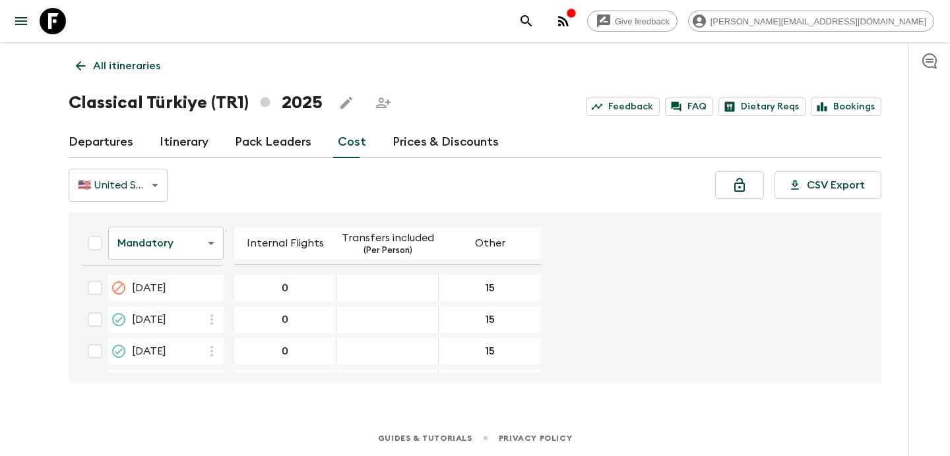
click at [129, 61] on p "All itineraries" at bounding box center [126, 66] width 67 height 16
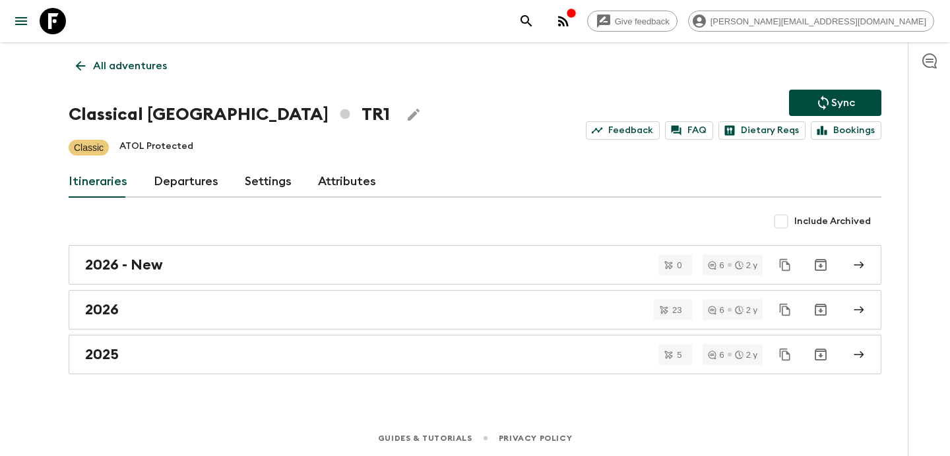
click at [129, 61] on p "All adventures" at bounding box center [130, 66] width 74 height 16
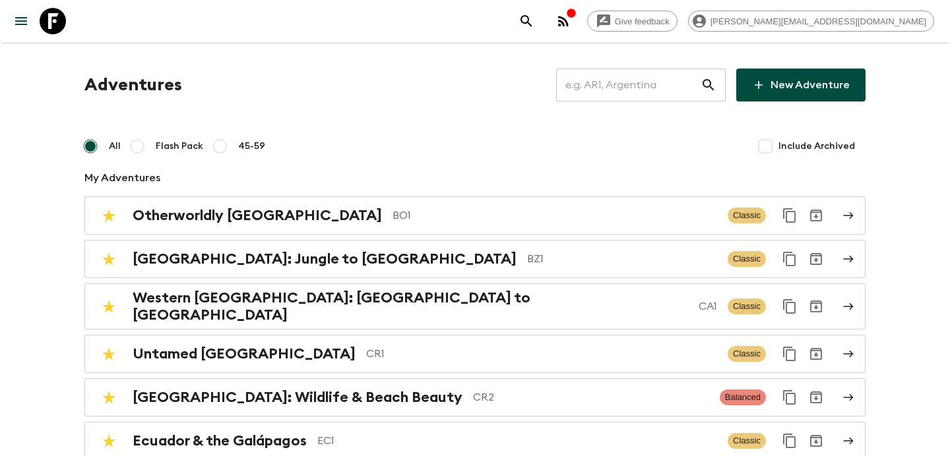
click at [616, 82] on input "text" at bounding box center [628, 85] width 144 height 37
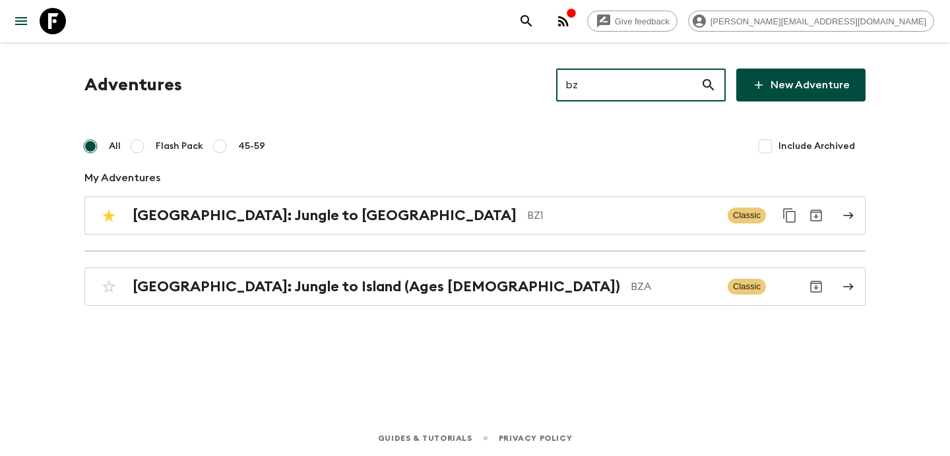
type input "bz1"
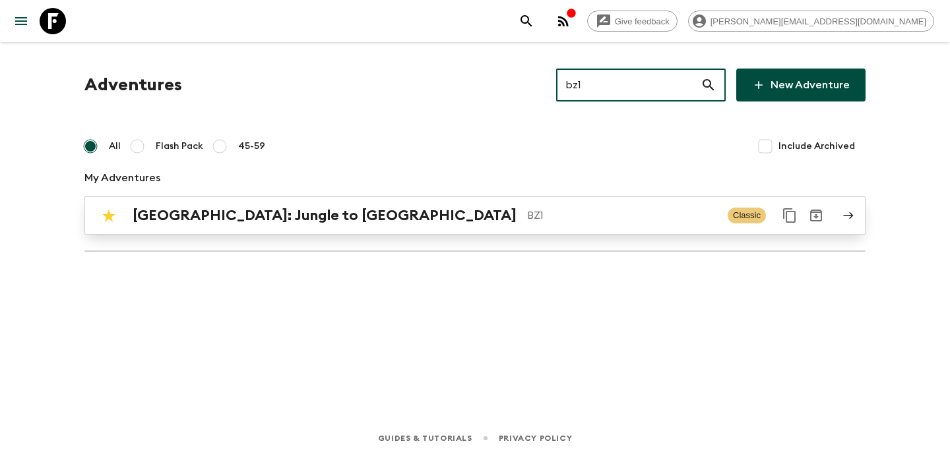
click at [538, 228] on div "[GEOGRAPHIC_DATA]: Jungle to Island BZ1 Classic" at bounding box center [449, 215] width 707 height 26
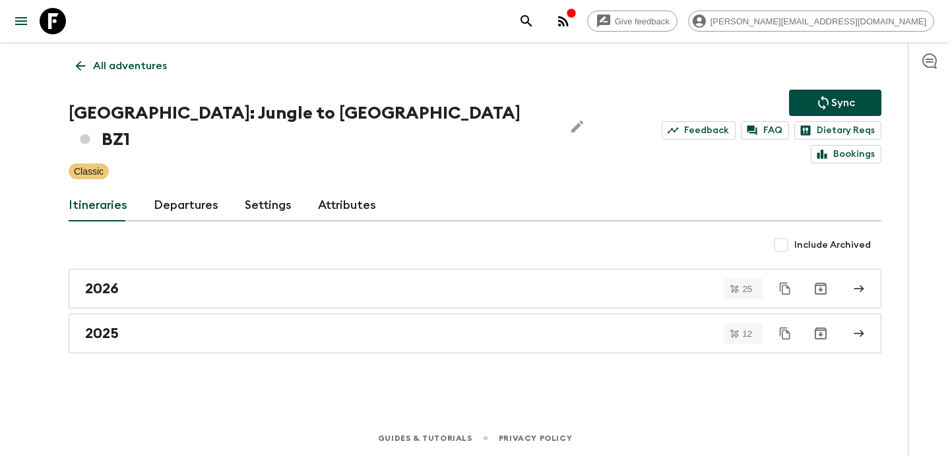
click at [571, 14] on icon "button" at bounding box center [563, 21] width 16 height 16
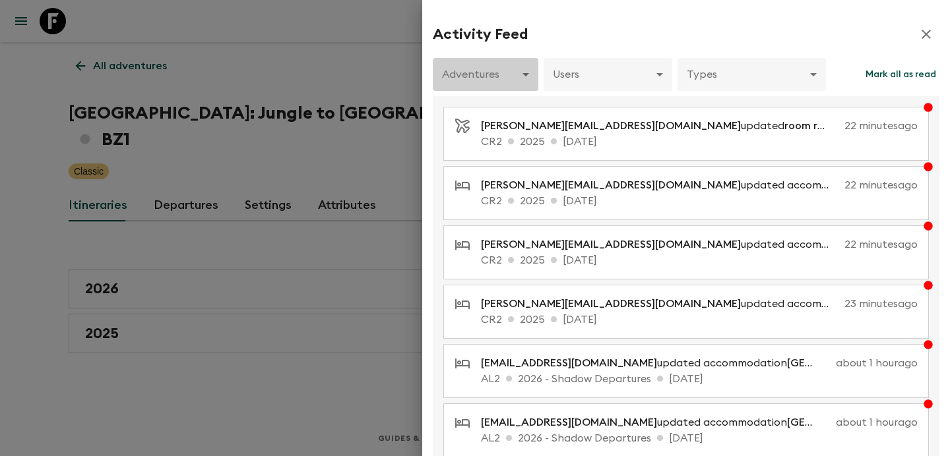
click at [501, 73] on body "Give feedback [PERSON_NAME][EMAIL_ADDRESS][DOMAIN_NAME] All adventures Belize: …" at bounding box center [475, 228] width 950 height 456
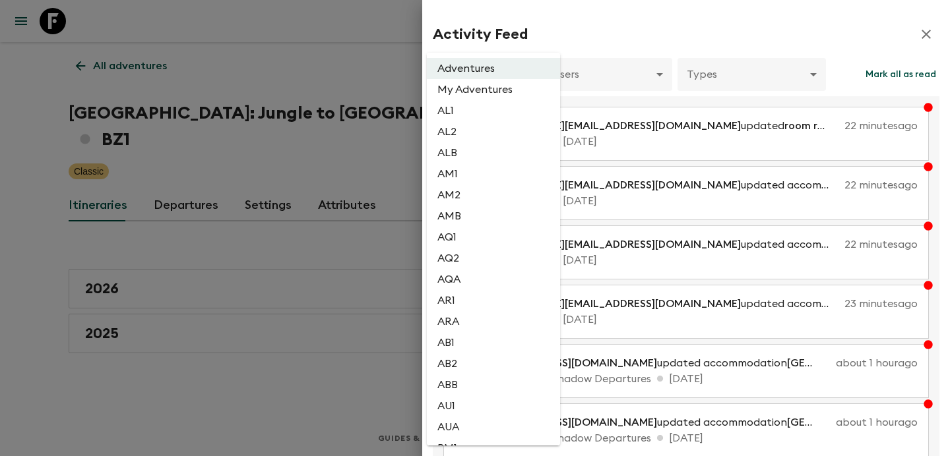
click at [477, 127] on li "AL2" at bounding box center [493, 131] width 133 height 21
type input "1dc193f9-0573-4adc-88c1-df0a38d97670"
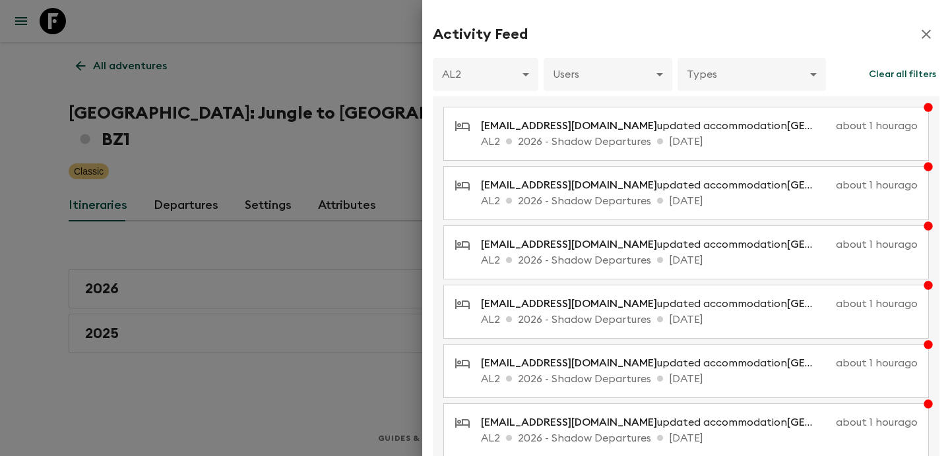
click at [349, 78] on div at bounding box center [475, 228] width 950 height 456
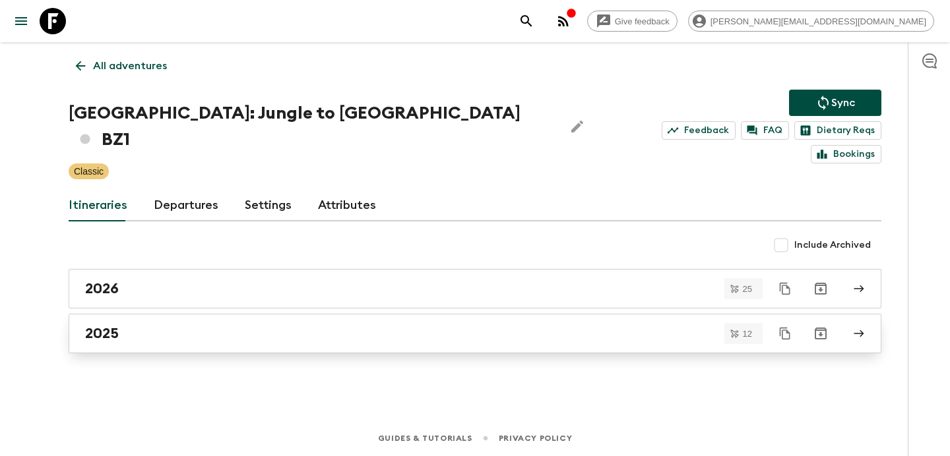
click at [365, 319] on link "2025" at bounding box center [475, 334] width 813 height 40
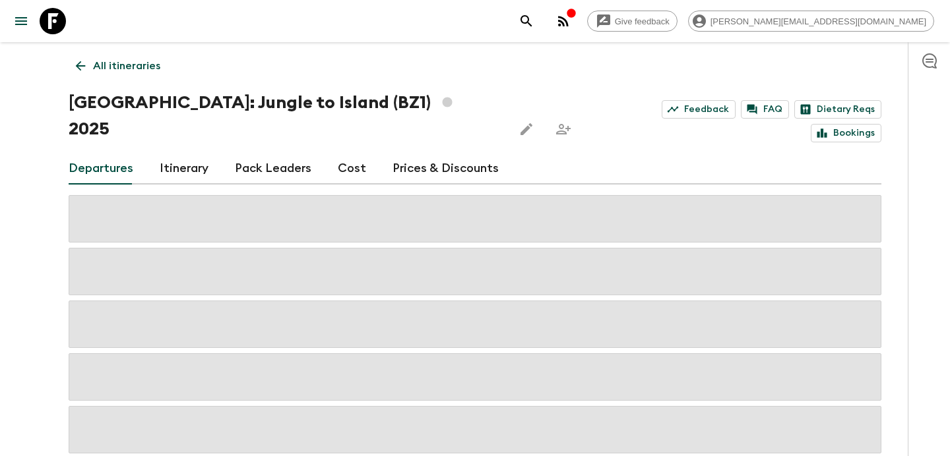
click at [187, 153] on link "Itinerary" at bounding box center [184, 169] width 49 height 32
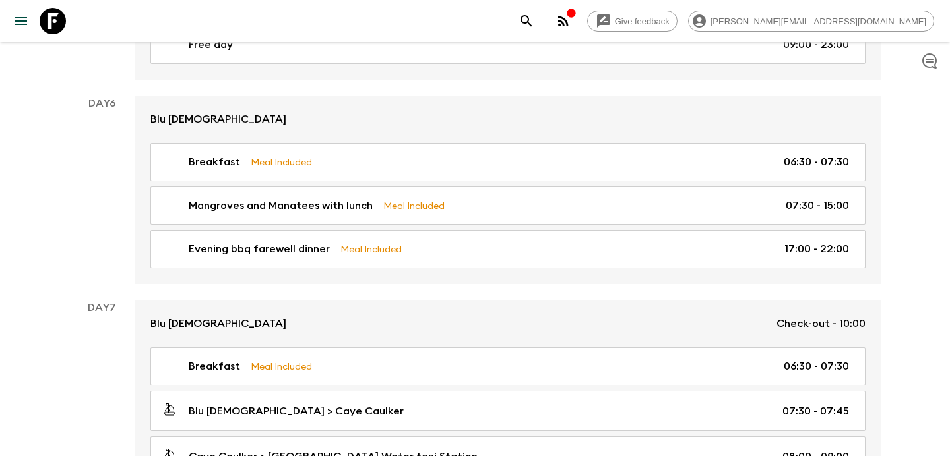
scroll to position [1537, 0]
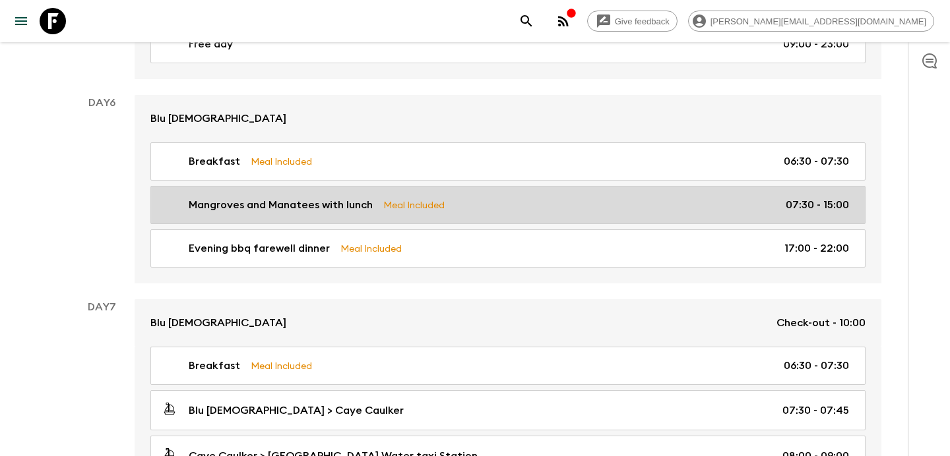
click at [328, 197] on p "Mangroves and Manatees with lunch" at bounding box center [281, 205] width 184 height 16
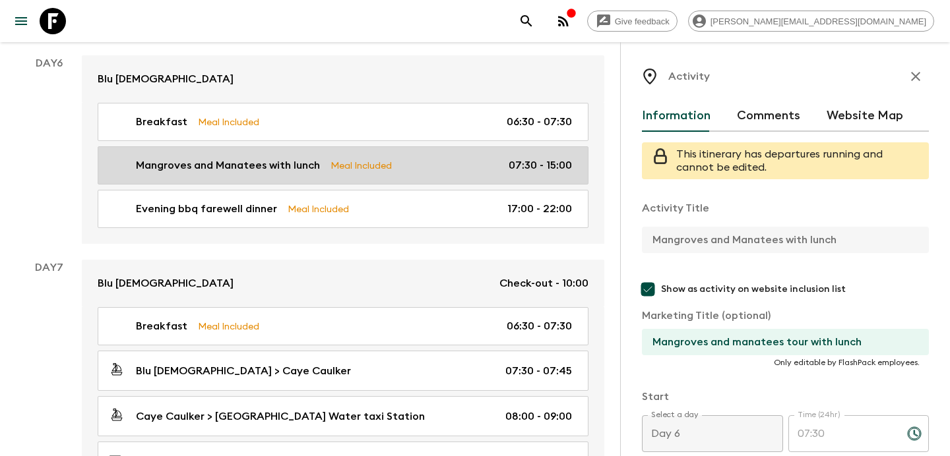
scroll to position [1654, 0]
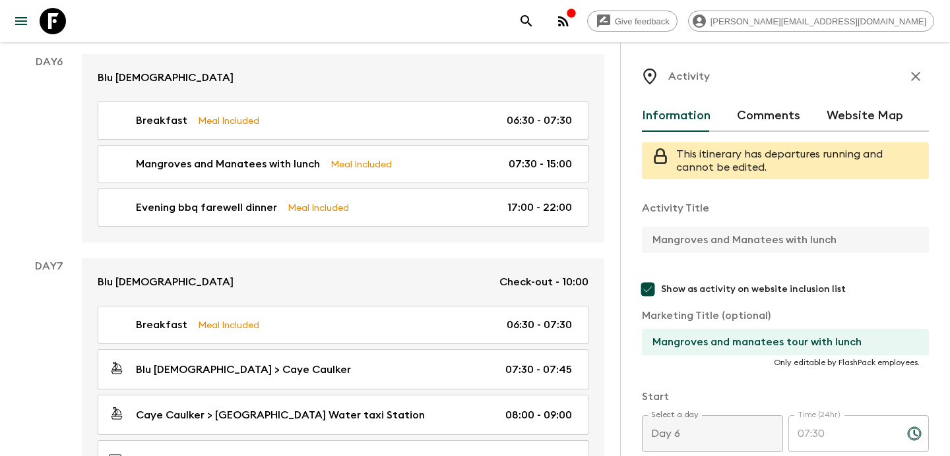
click at [568, 26] on icon "button" at bounding box center [563, 21] width 11 height 11
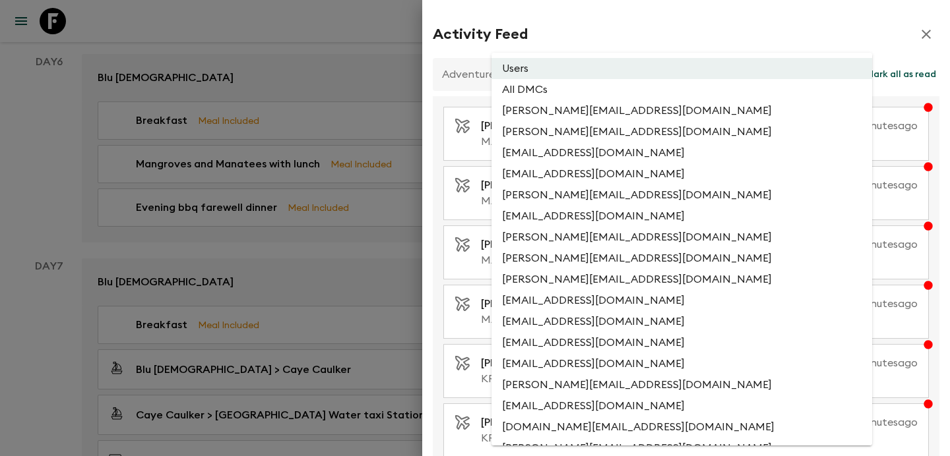
click at [616, 95] on li "All DMCs" at bounding box center [681, 89] width 381 height 21
type input "EXTERNAL_ONLY"
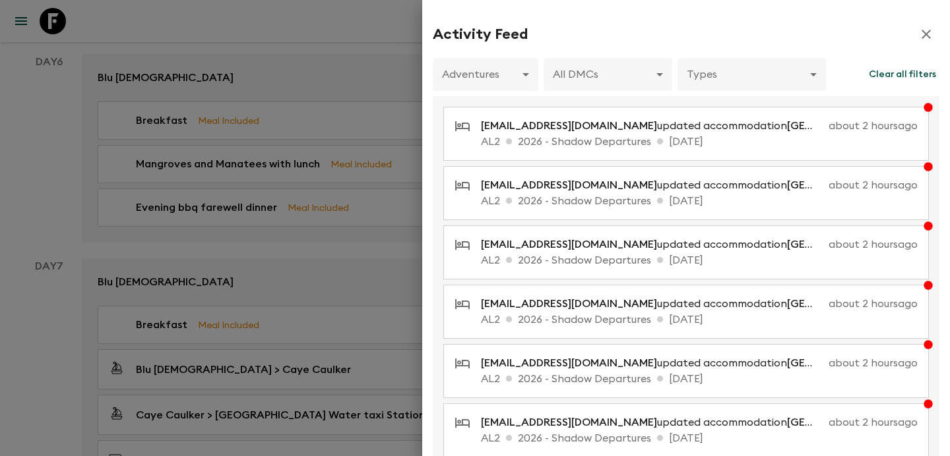
click at [406, 37] on div at bounding box center [475, 228] width 950 height 456
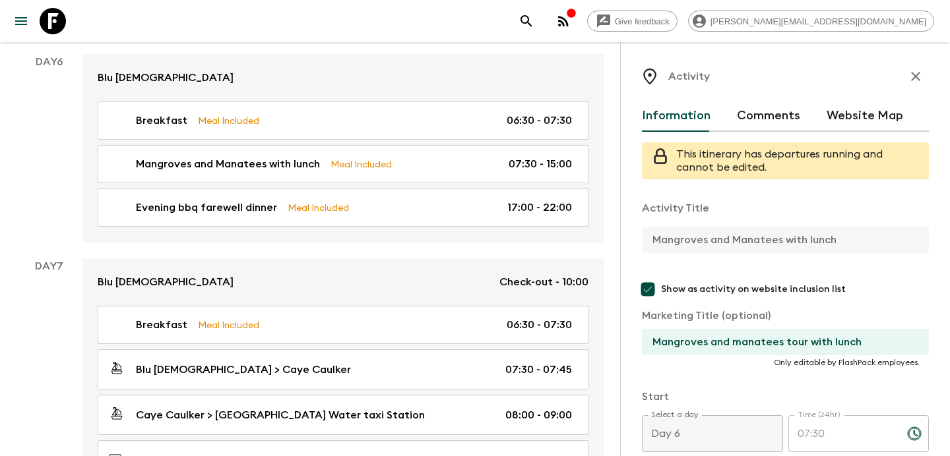
click at [917, 71] on icon "button" at bounding box center [915, 77] width 16 height 16
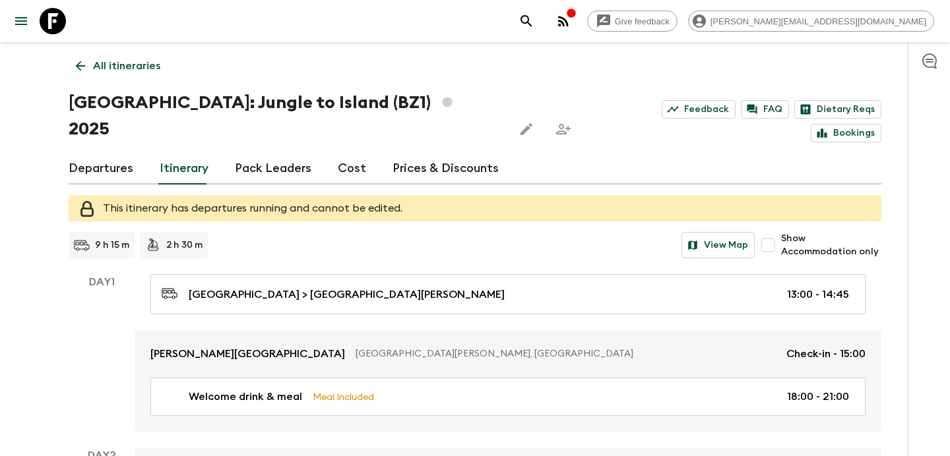
click at [571, 26] on icon "button" at bounding box center [563, 21] width 16 height 16
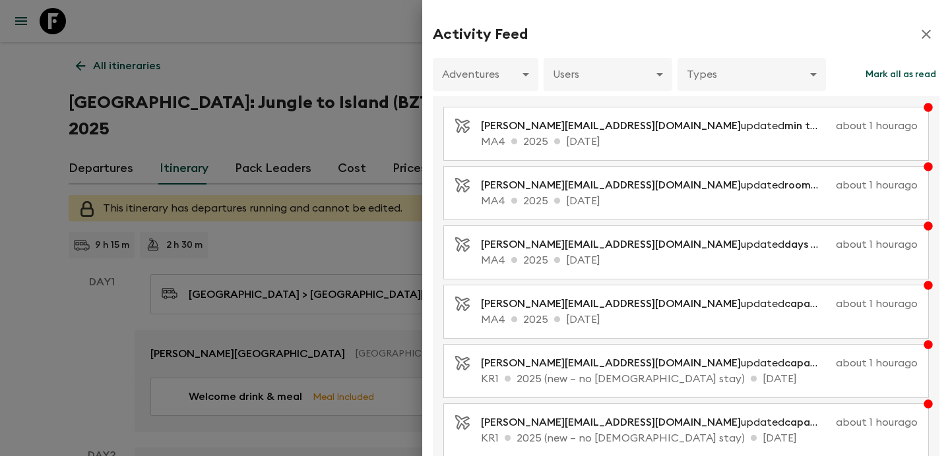
click at [135, 68] on div at bounding box center [475, 228] width 950 height 456
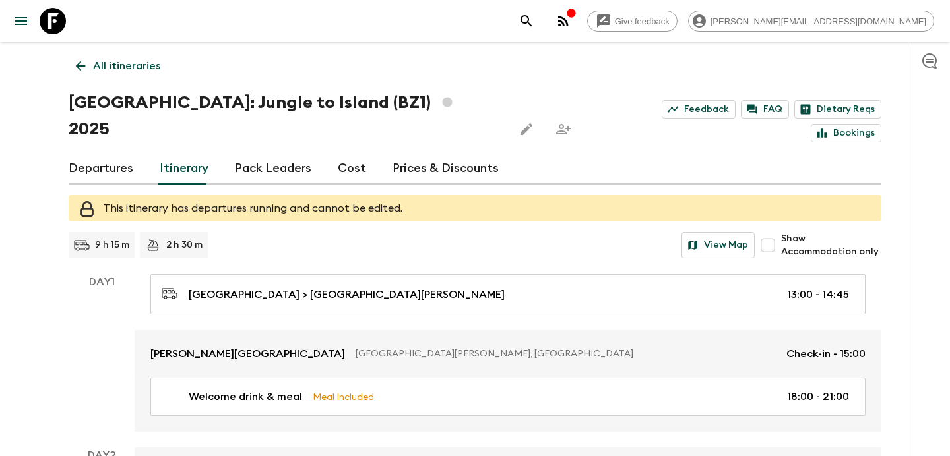
click at [152, 65] on p "All itineraries" at bounding box center [126, 66] width 67 height 16
